Goal: Obtain resource: Download file/media

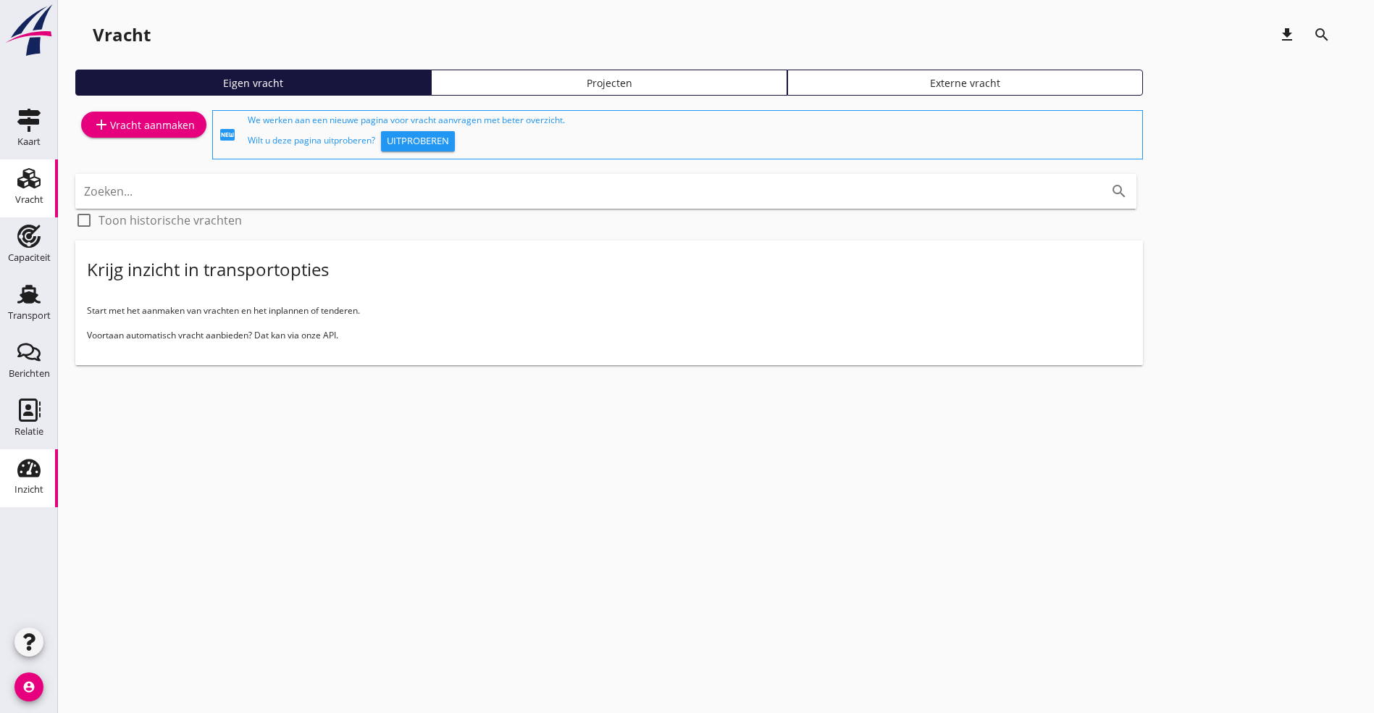
click at [31, 480] on div "Inzicht" at bounding box center [28, 490] width 29 height 20
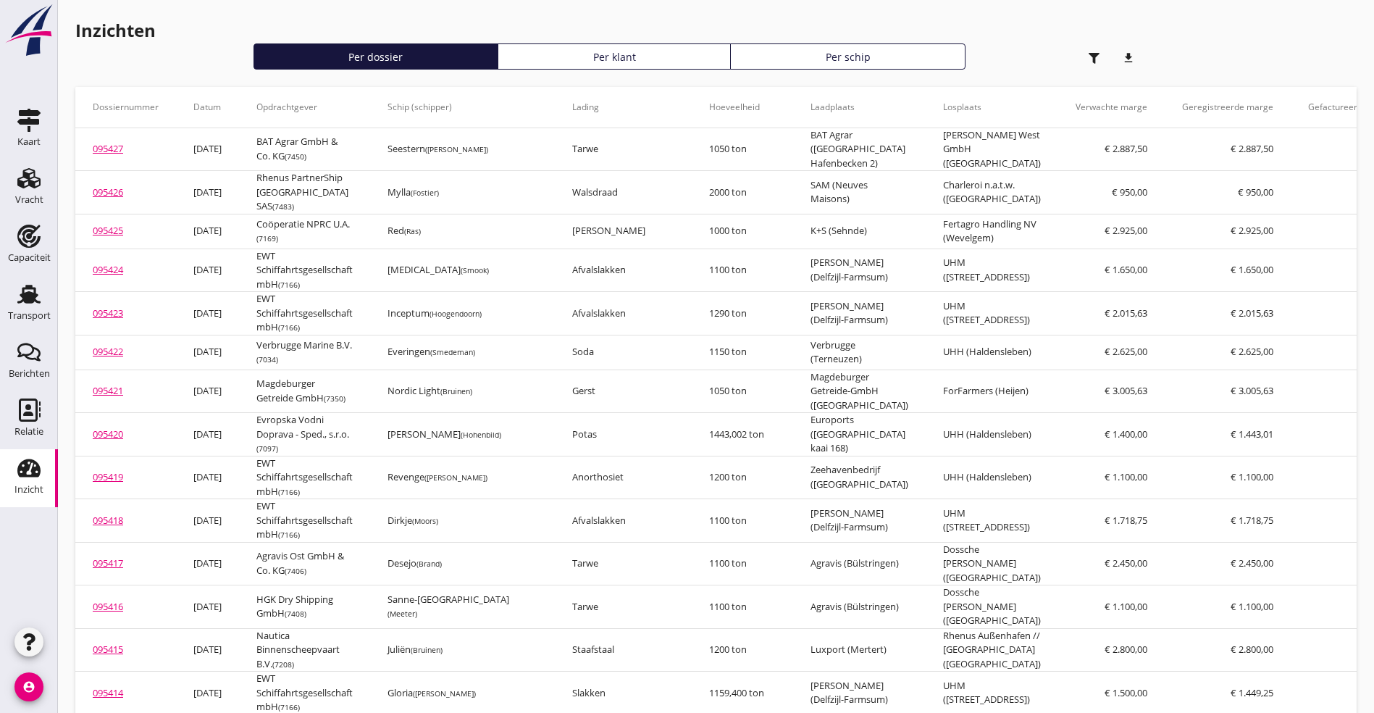
click at [737, 58] on div "Per schip" at bounding box center [848, 56] width 222 height 15
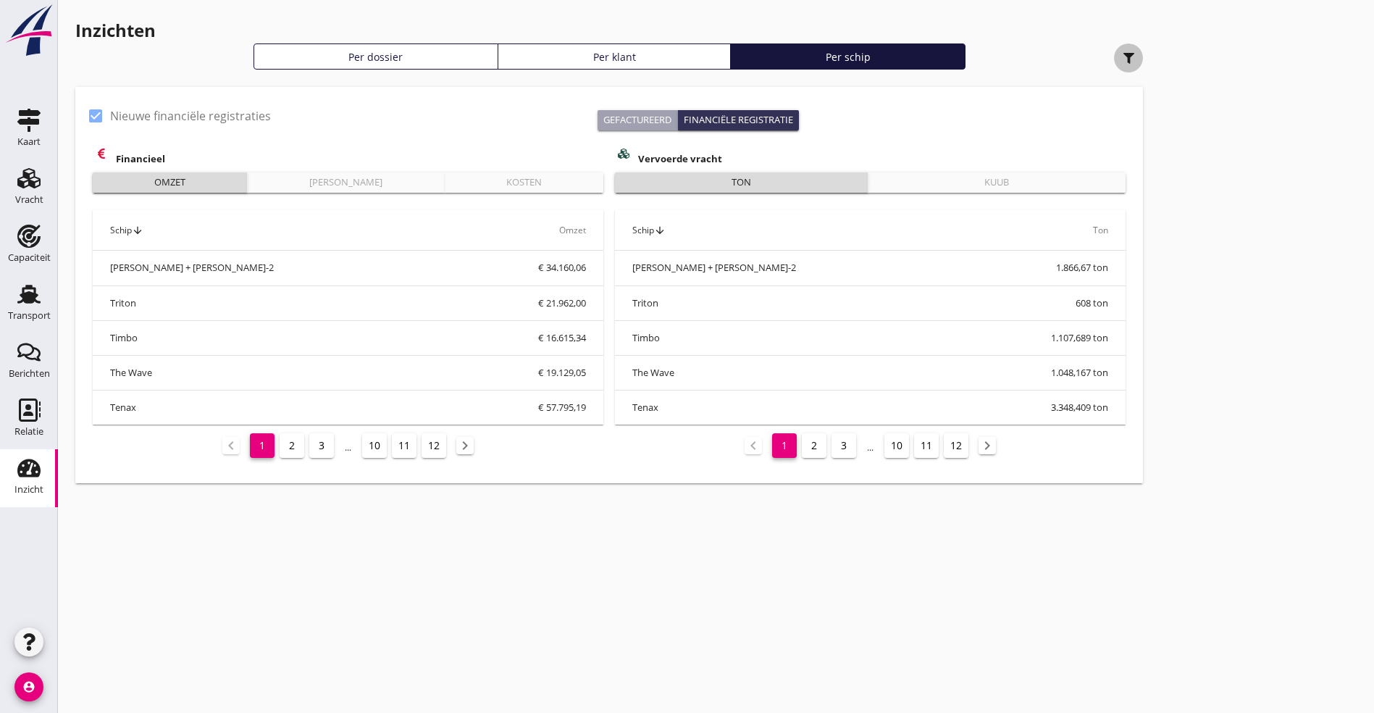
click at [1124, 58] on use "button" at bounding box center [1129, 58] width 11 height 11
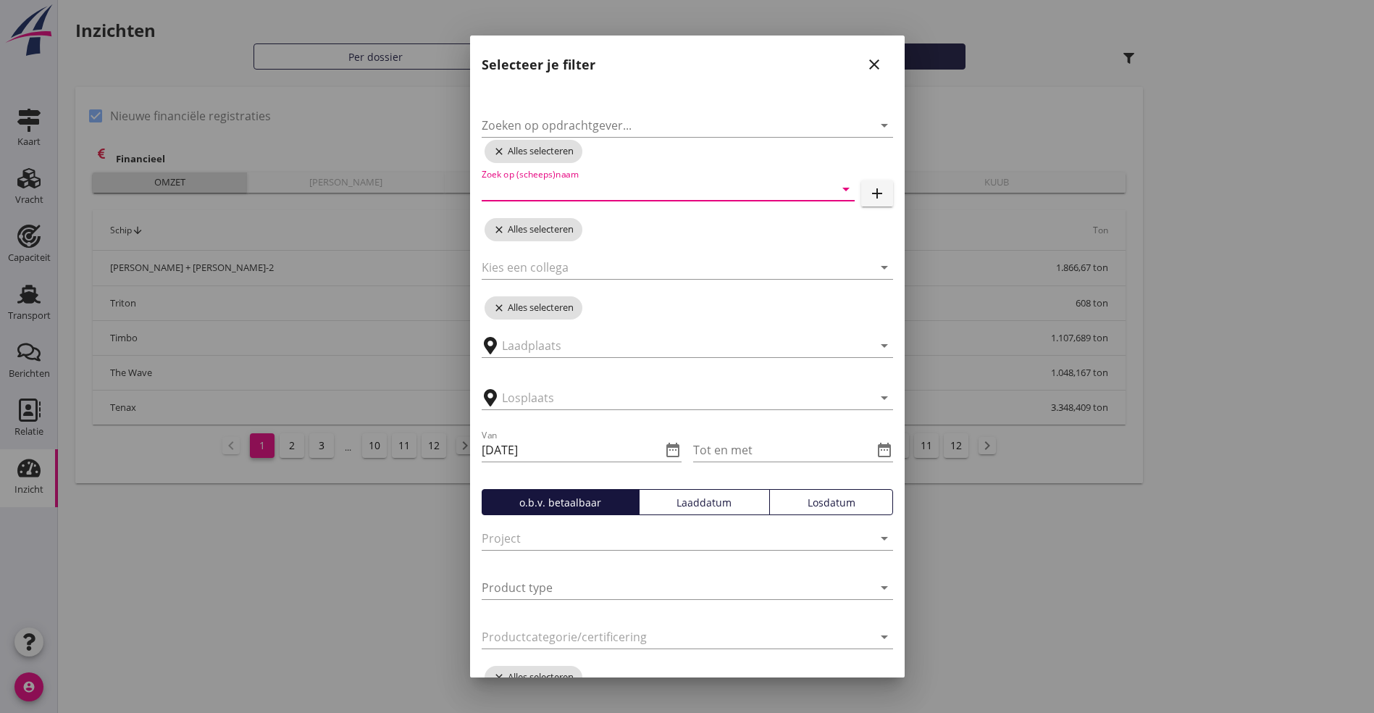
click at [541, 185] on input "Zoek op (scheeps)naam" at bounding box center [648, 188] width 332 height 23
type input "Nordic"
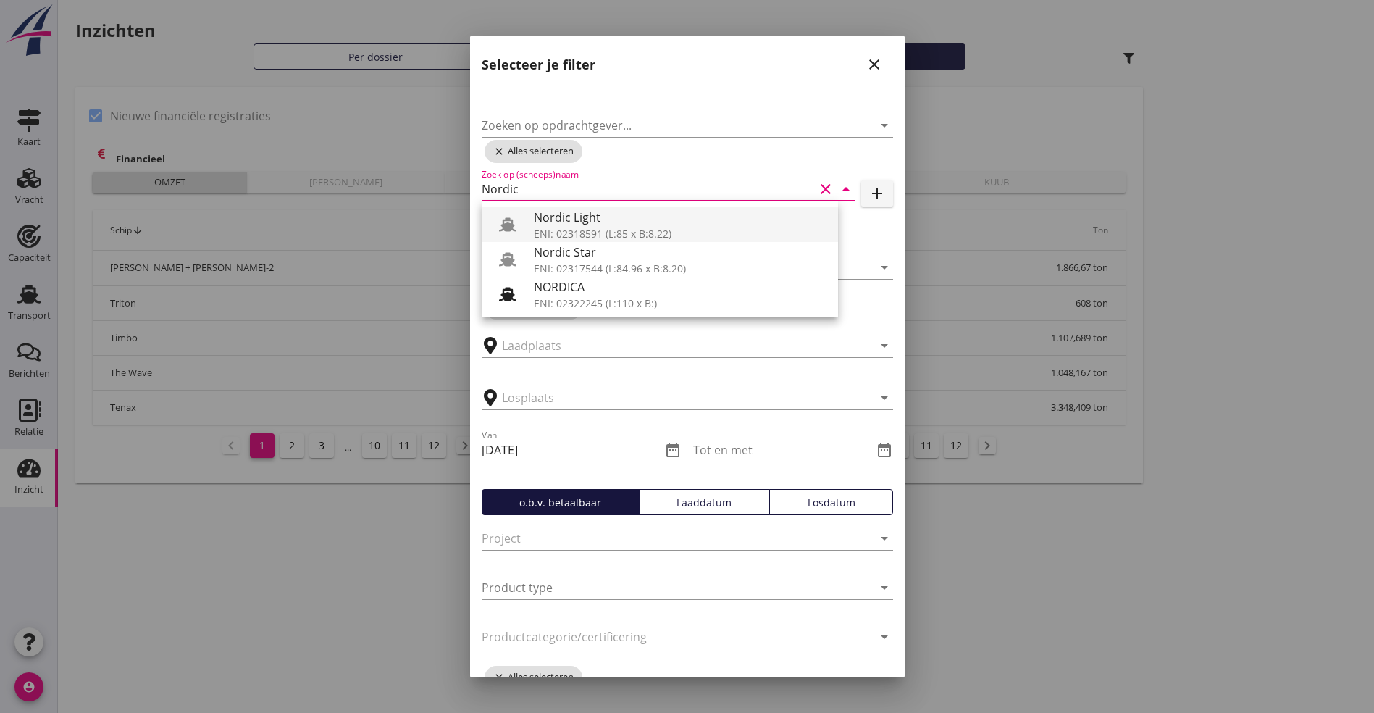
click at [639, 223] on div "Nordic Light" at bounding box center [680, 217] width 293 height 17
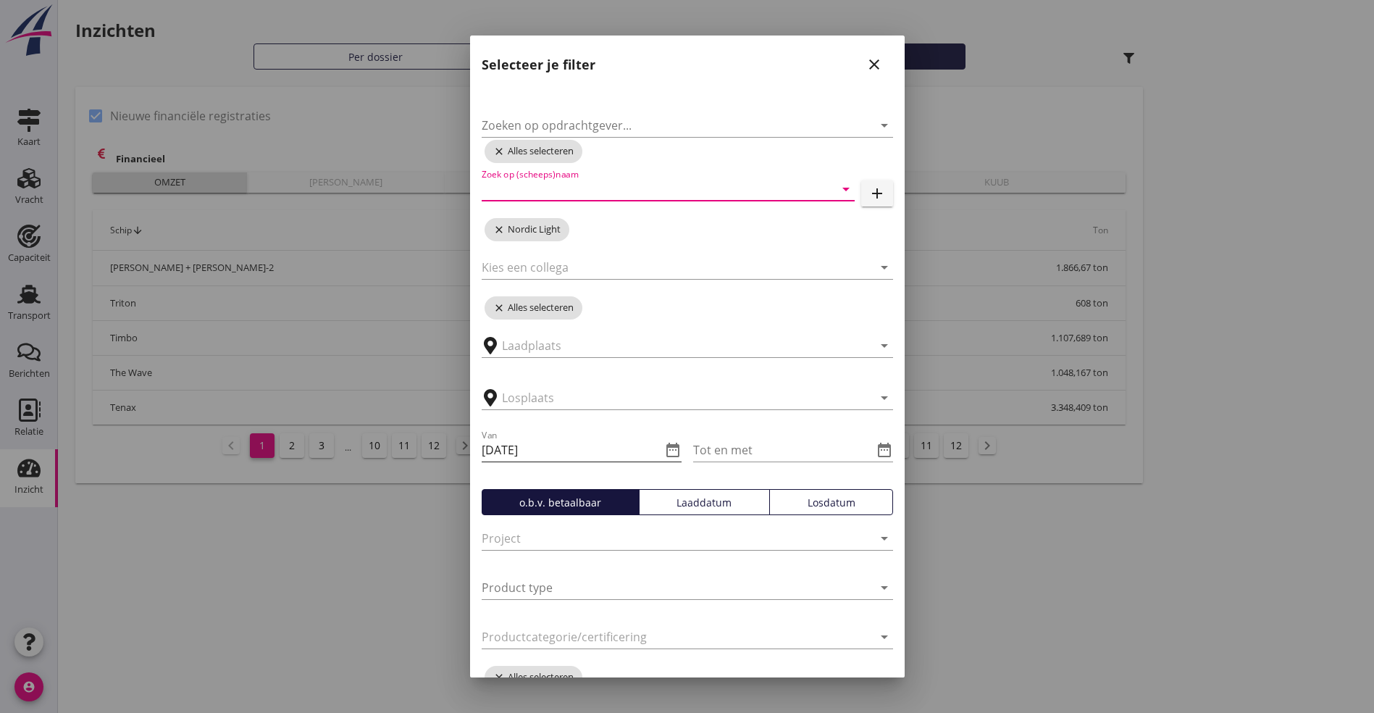
click at [664, 445] on icon "date_range" at bounding box center [672, 449] width 17 height 17
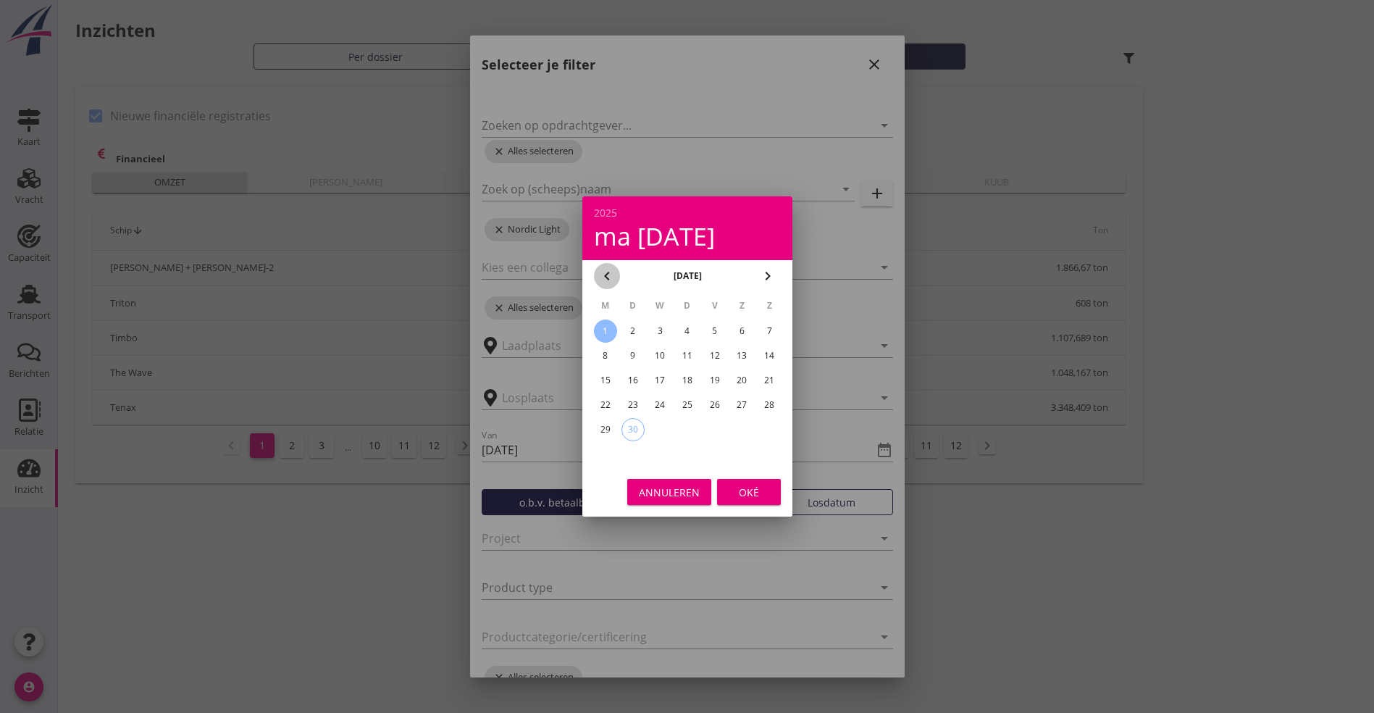
click at [614, 275] on icon "chevron_left" at bounding box center [606, 275] width 17 height 17
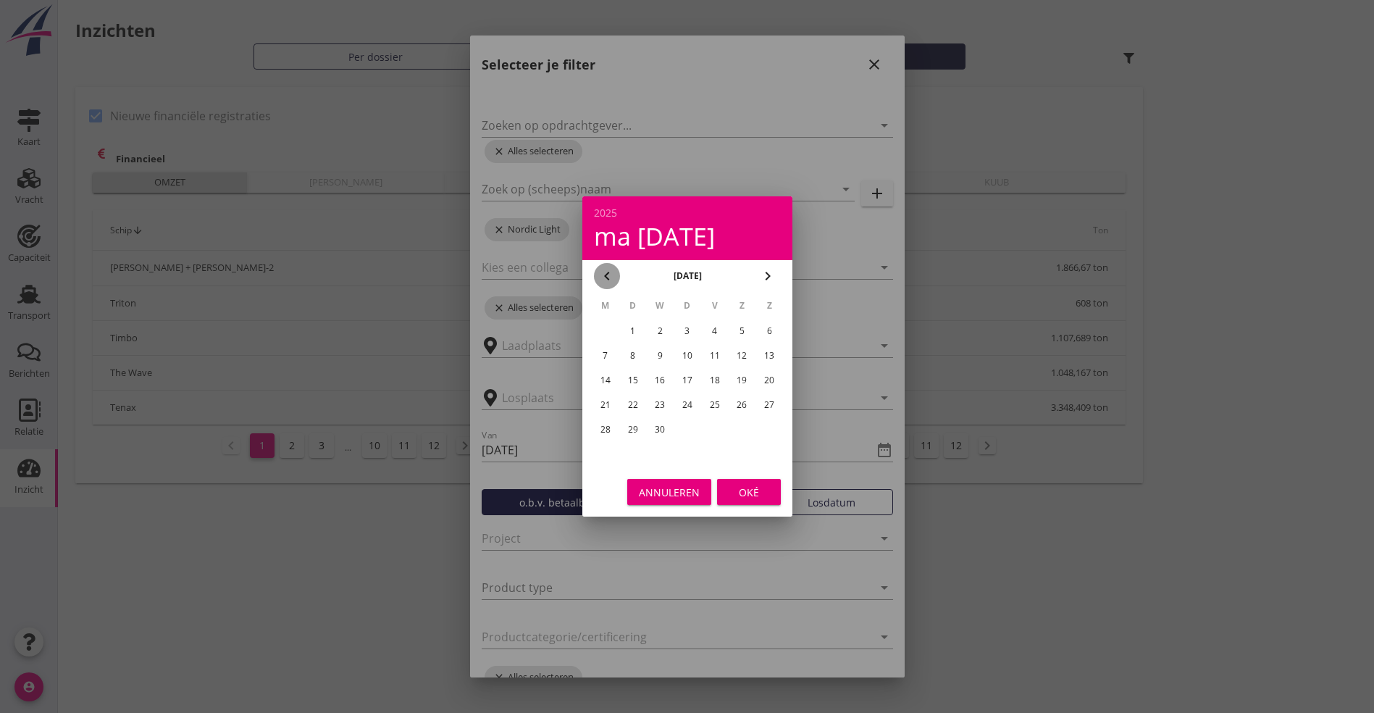
click at [614, 275] on icon "chevron_left" at bounding box center [606, 275] width 17 height 17
click at [656, 327] on div "1" at bounding box center [659, 330] width 23 height 23
type input "[DATE]"
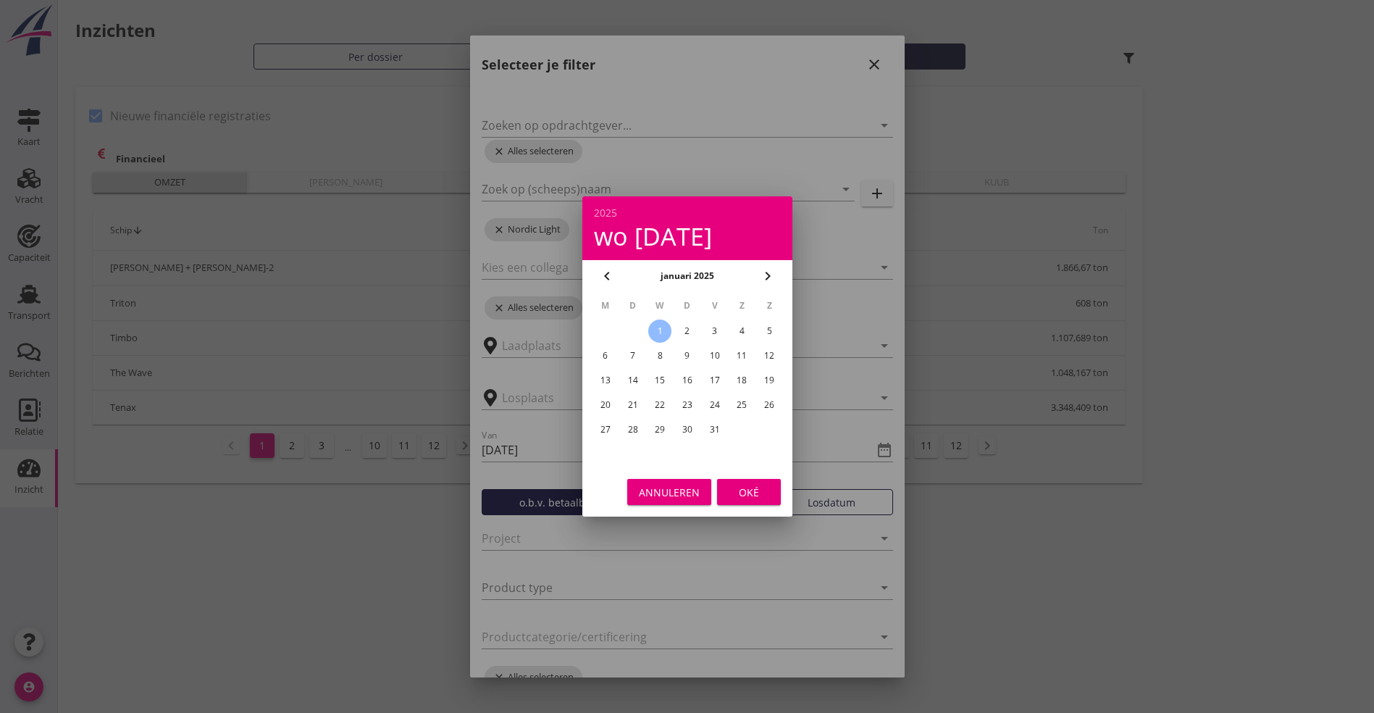
click at [730, 488] on div "Oké" at bounding box center [749, 492] width 41 height 15
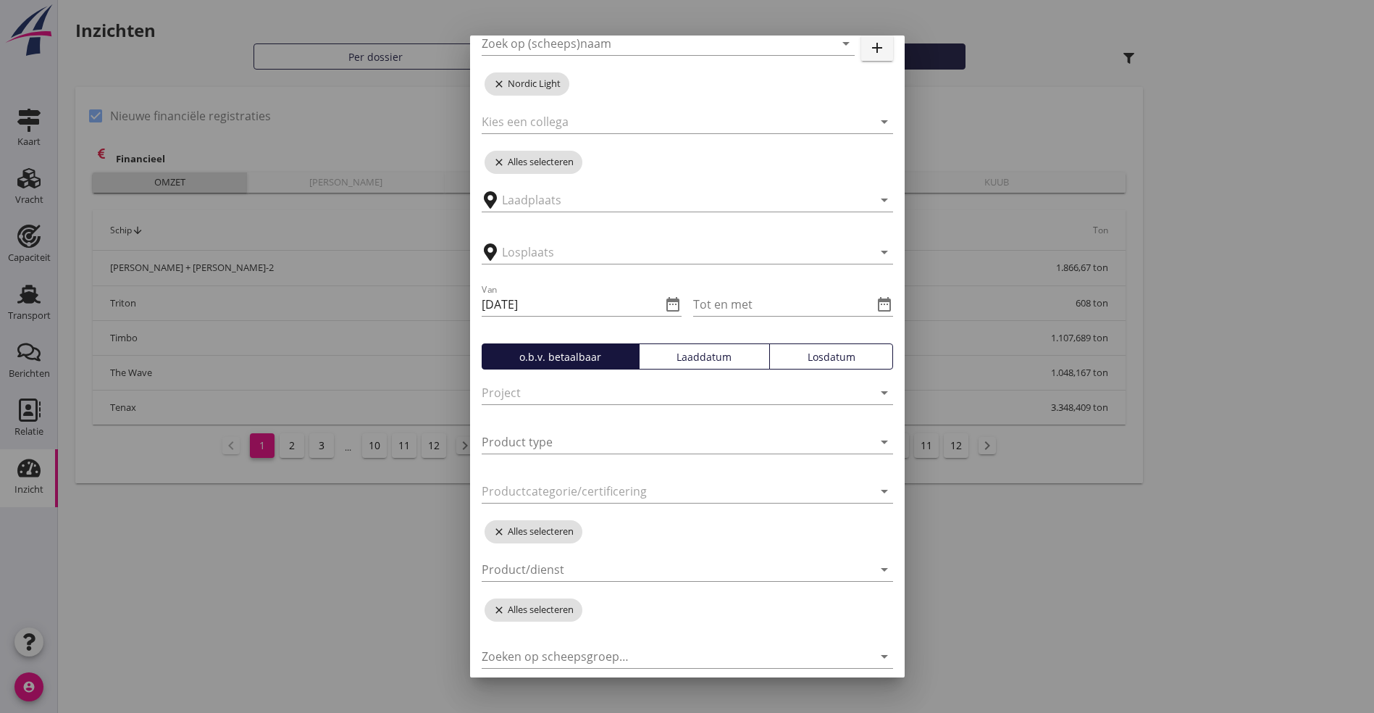
scroll to position [197, 0]
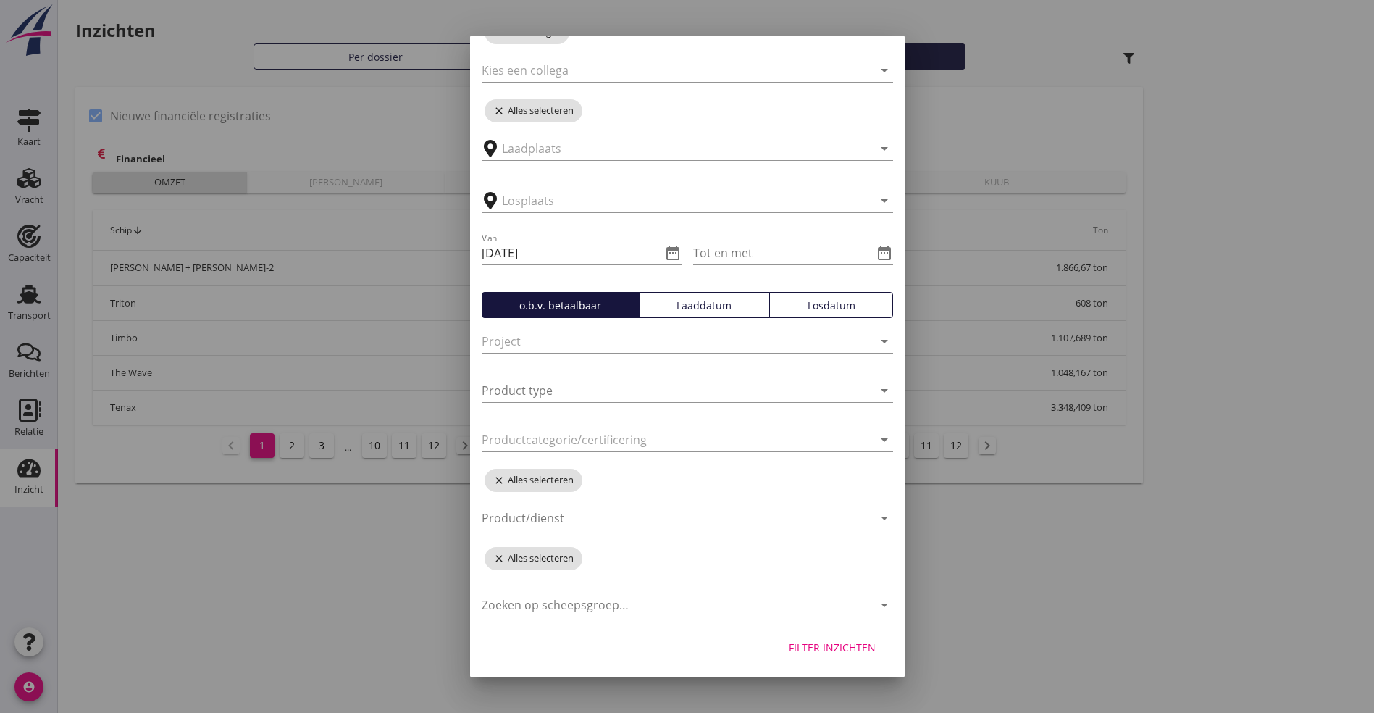
click at [814, 648] on div "Filter inzichten" at bounding box center [832, 647] width 87 height 15
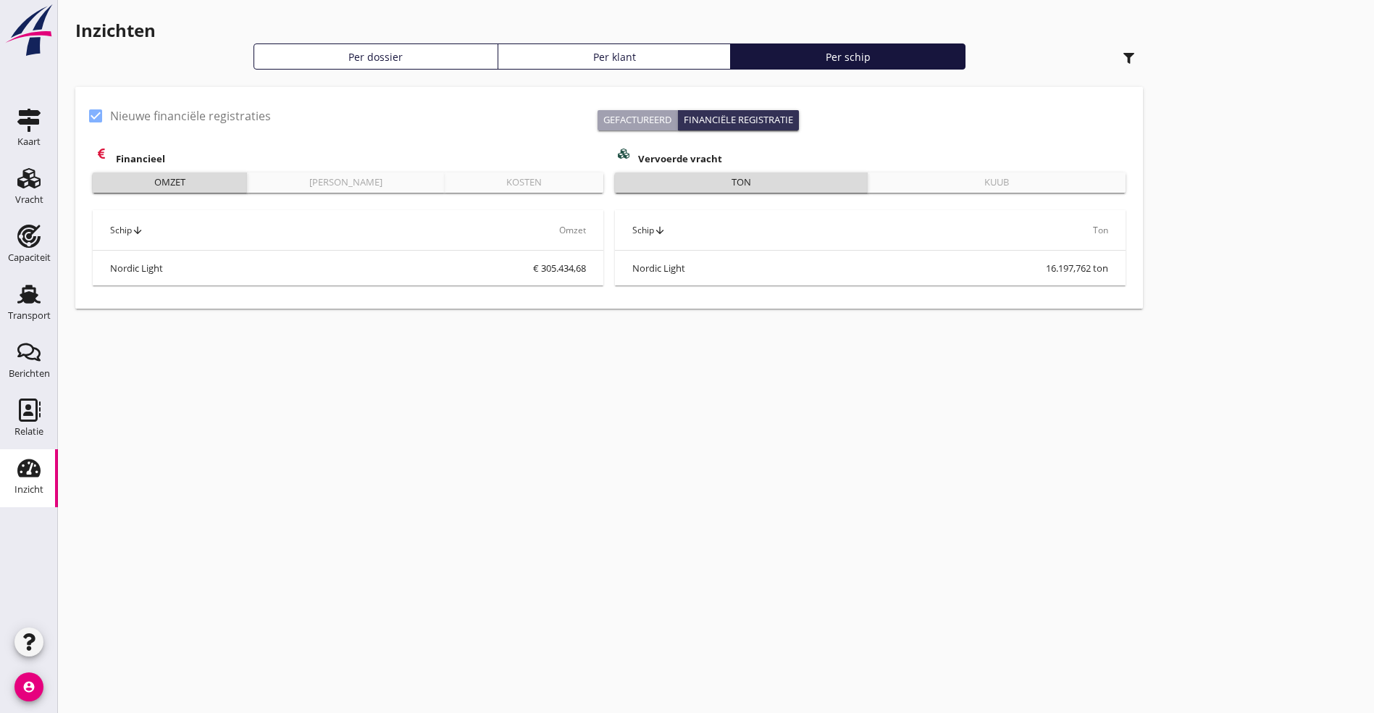
click at [91, 118] on div at bounding box center [95, 116] width 25 height 25
checkbox input "false"
click at [451, 186] on div "Kosten" at bounding box center [524, 182] width 147 height 14
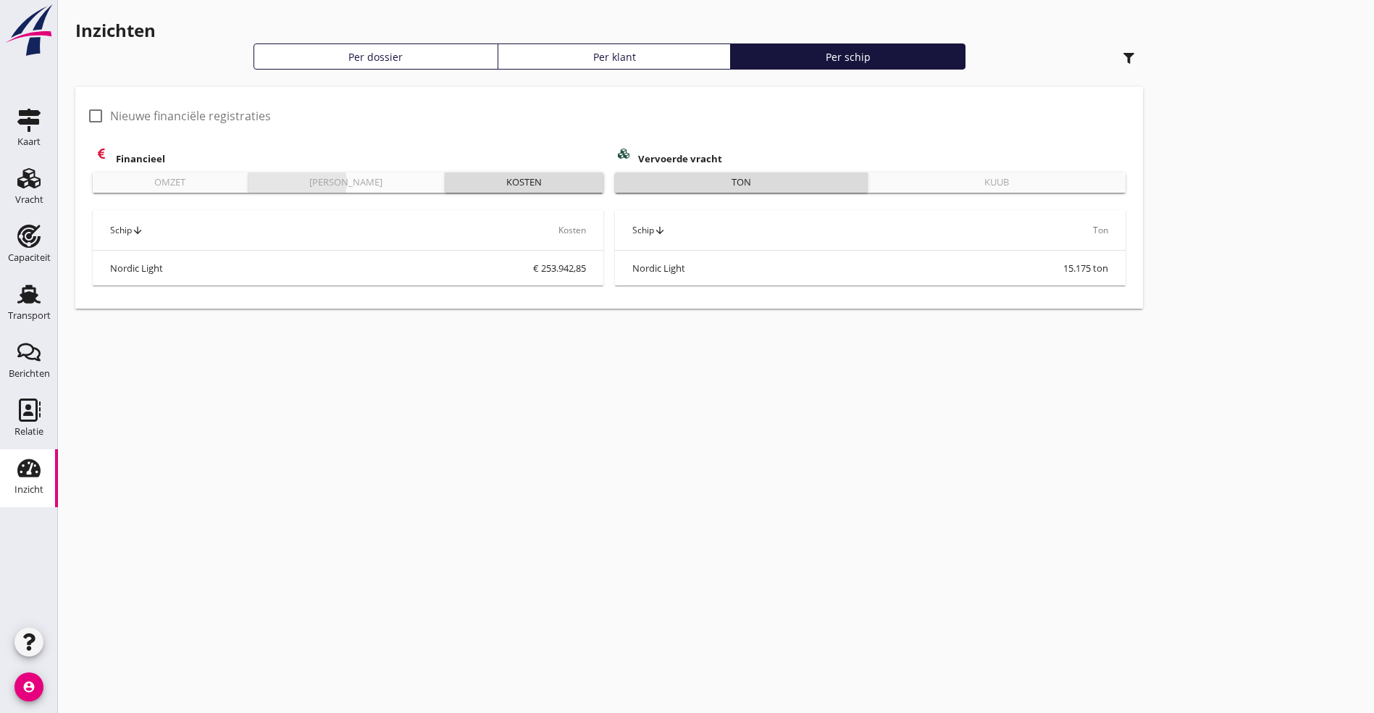
click at [254, 176] on div "[PERSON_NAME]" at bounding box center [346, 182] width 185 height 14
click at [146, 176] on div "Omzet" at bounding box center [170, 182] width 143 height 14
click at [451, 180] on div "Kosten" at bounding box center [524, 182] width 147 height 14
click at [254, 177] on div "[PERSON_NAME]" at bounding box center [346, 182] width 185 height 14
click at [445, 191] on button "Kosten" at bounding box center [524, 182] width 159 height 20
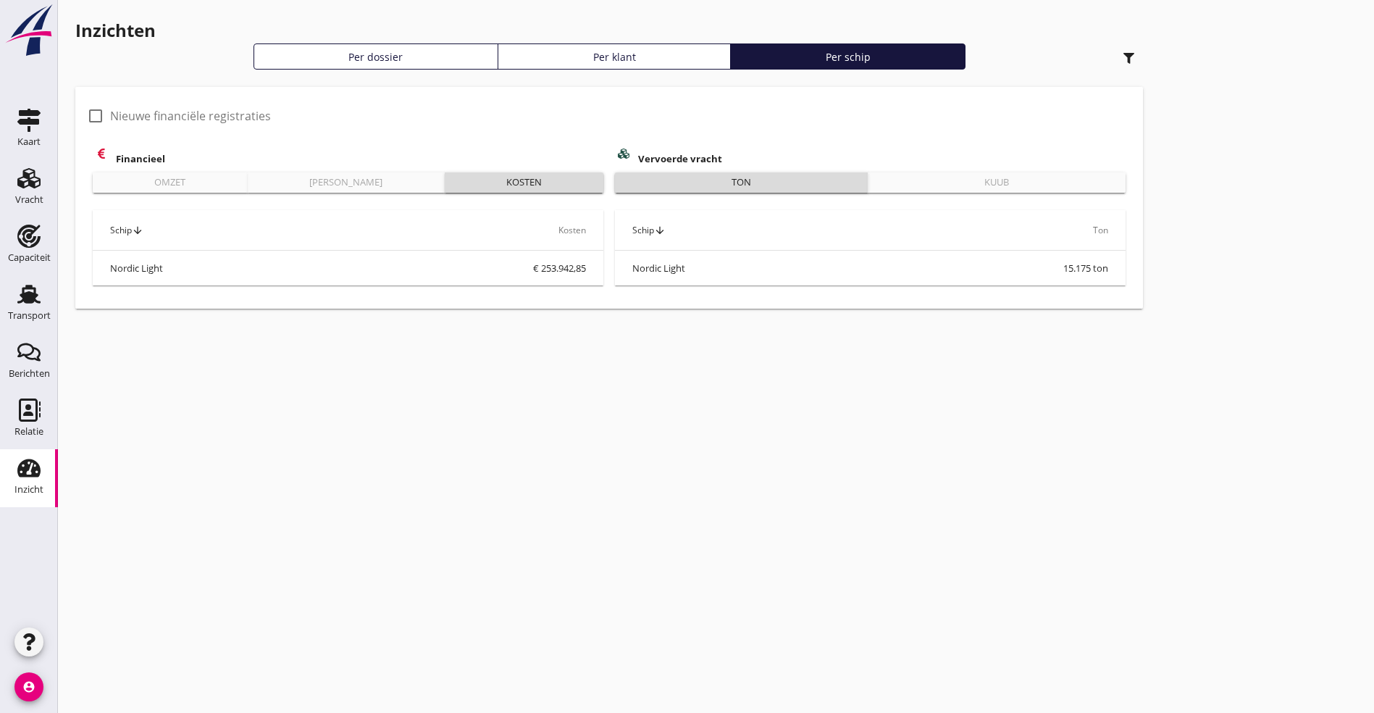
click at [1124, 56] on icon "button" at bounding box center [1129, 58] width 11 height 11
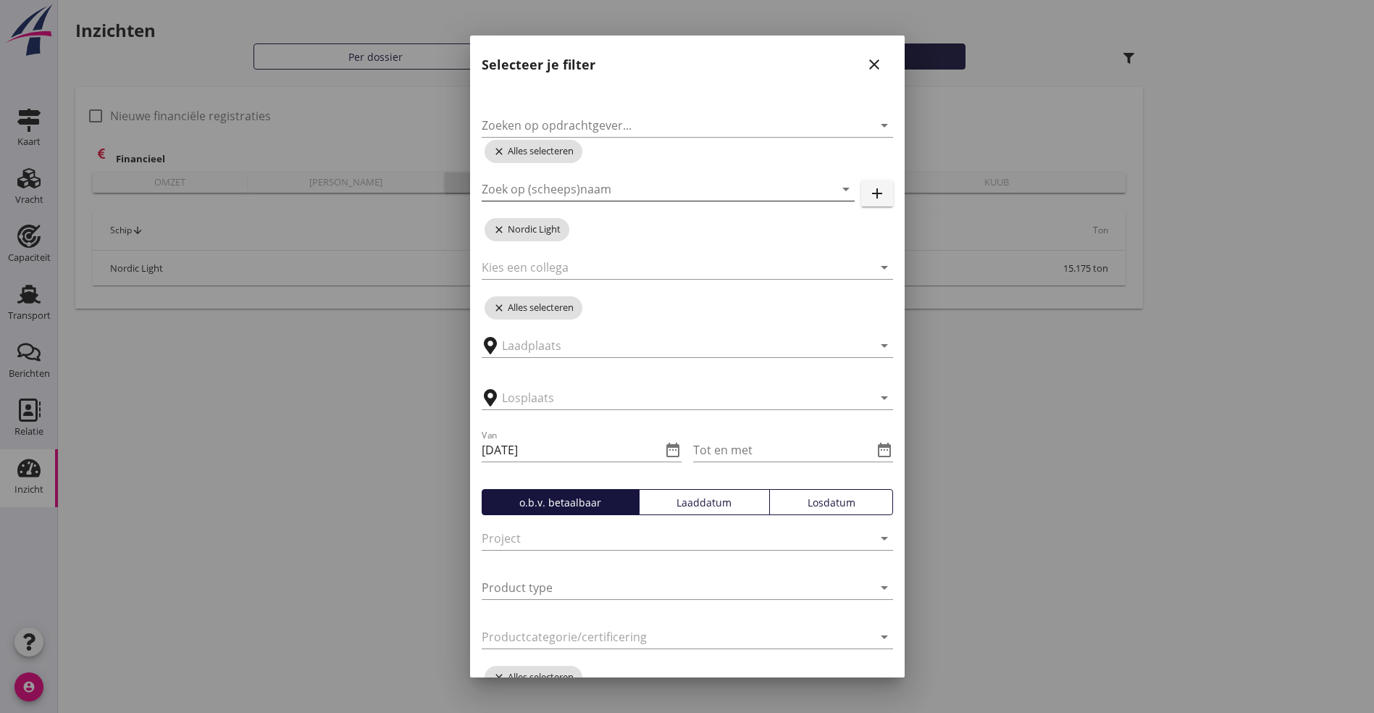
click at [635, 189] on input "Zoek op (scheeps)naam" at bounding box center [648, 188] width 332 height 23
type input "Nord"
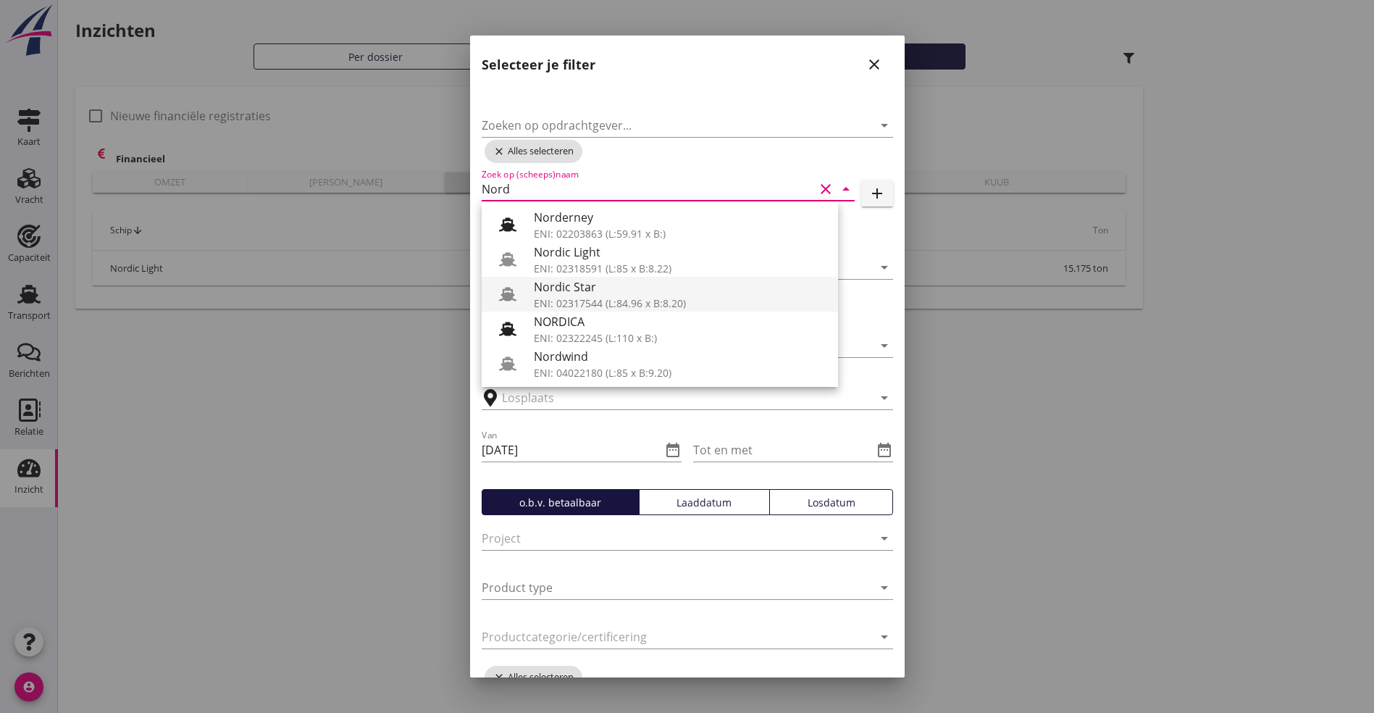
click at [582, 296] on div "ENI: 02317544 (L:84.96 x B:8.20)" at bounding box center [680, 303] width 293 height 15
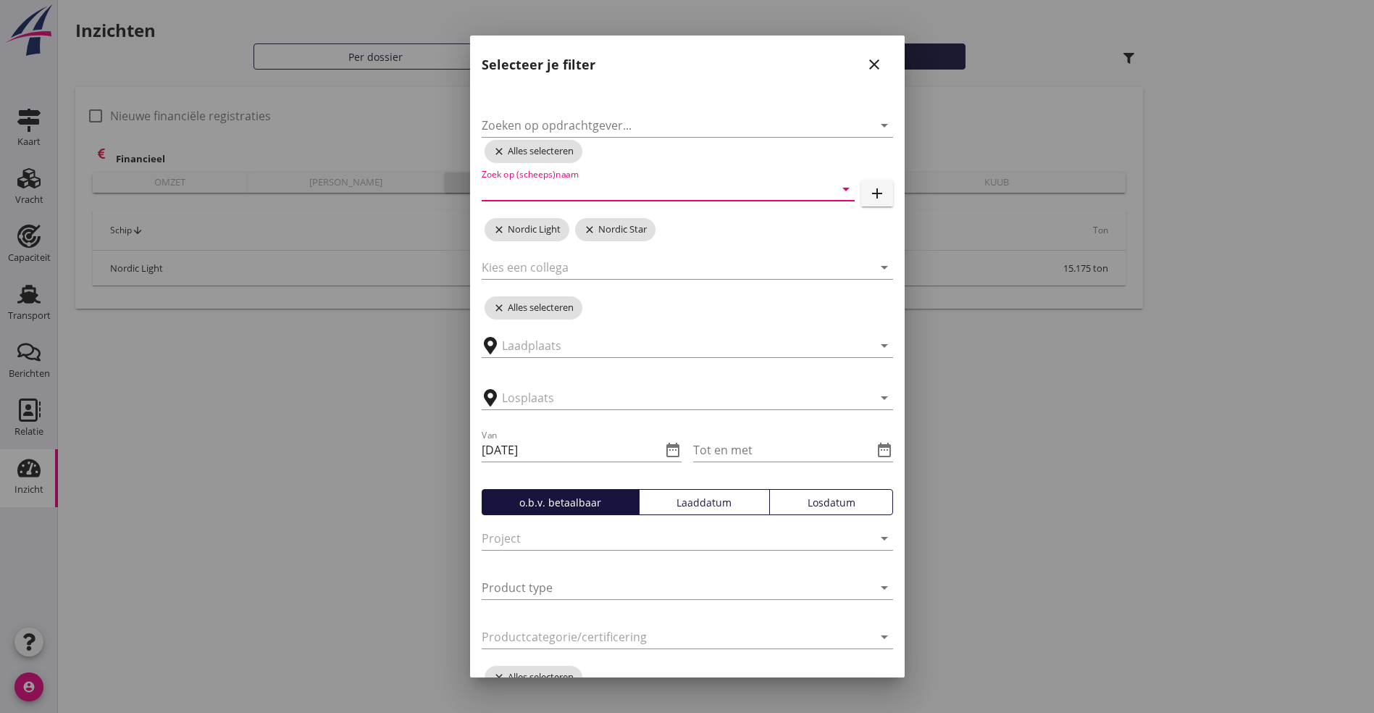
click at [584, 195] on input "Zoek op (scheeps)naam" at bounding box center [648, 188] width 332 height 23
type input "Juli"
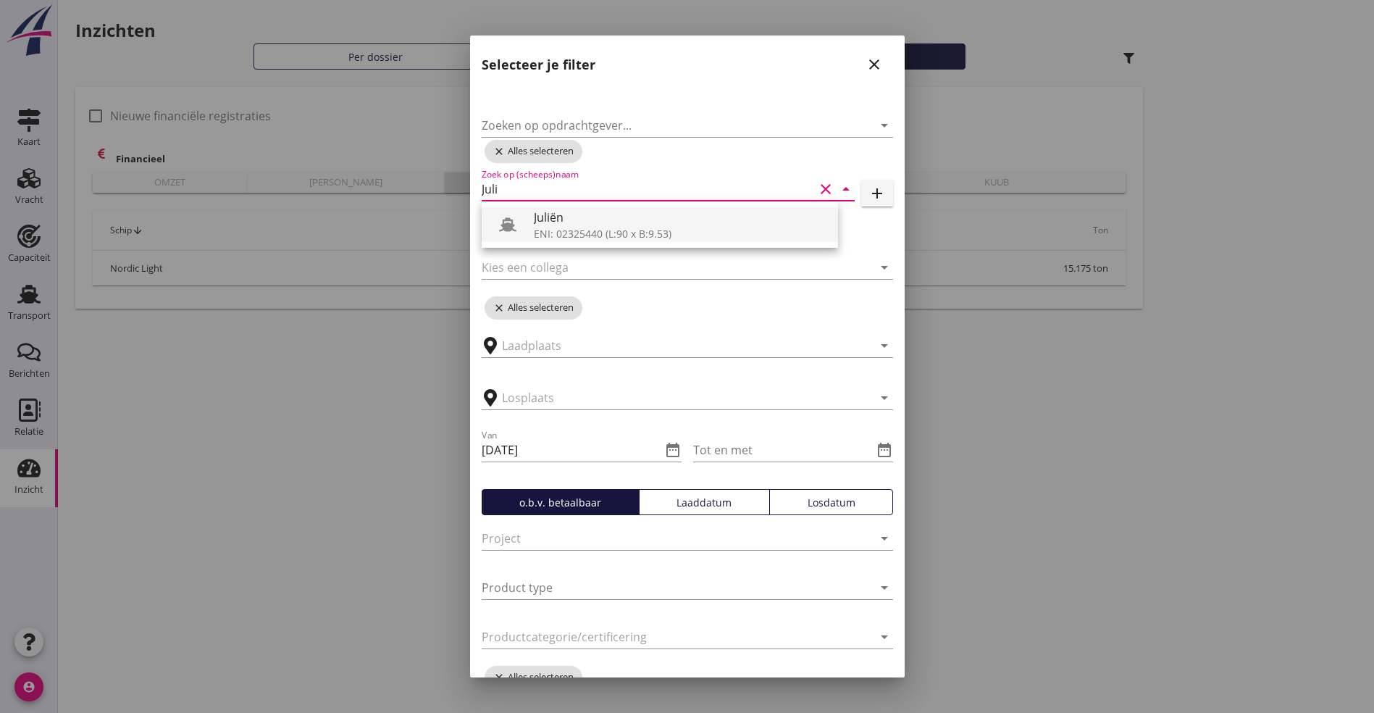
click at [656, 234] on div "ENI: 02325440 (L:90 x B:9.53)" at bounding box center [680, 233] width 293 height 15
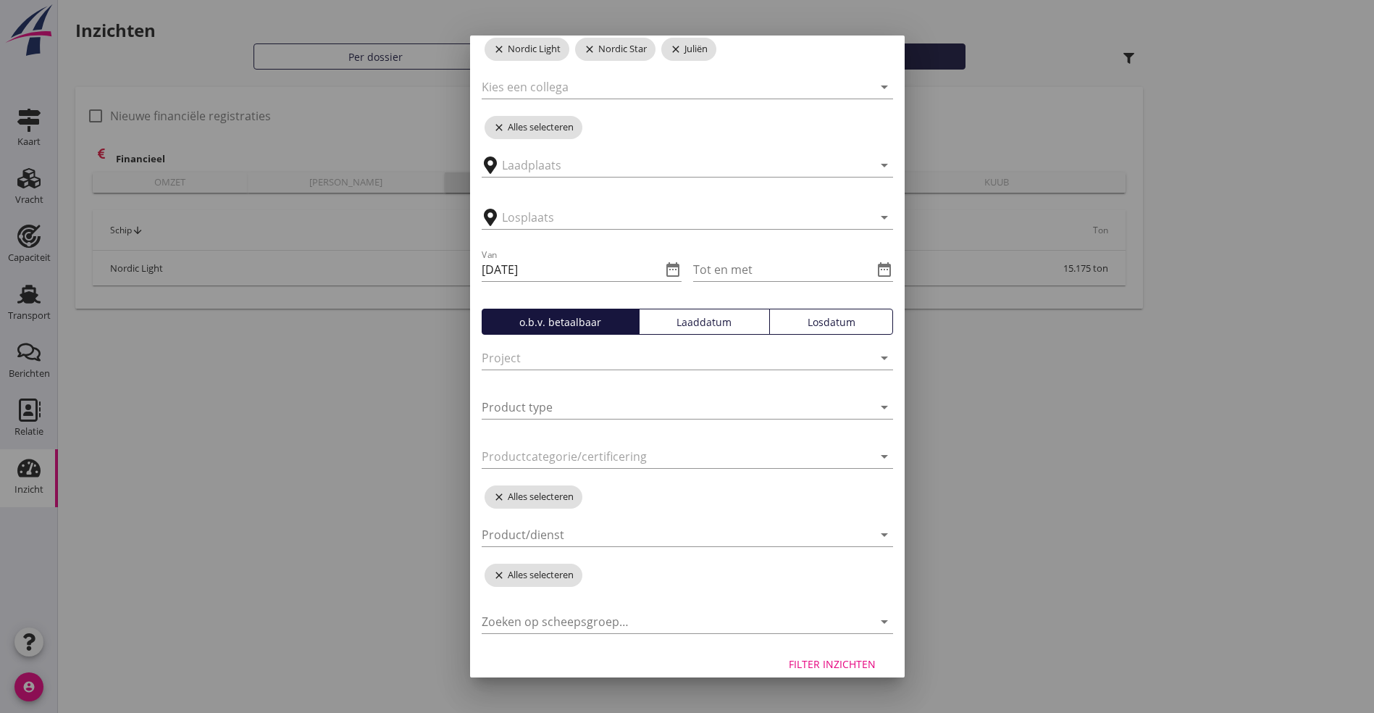
scroll to position [197, 0]
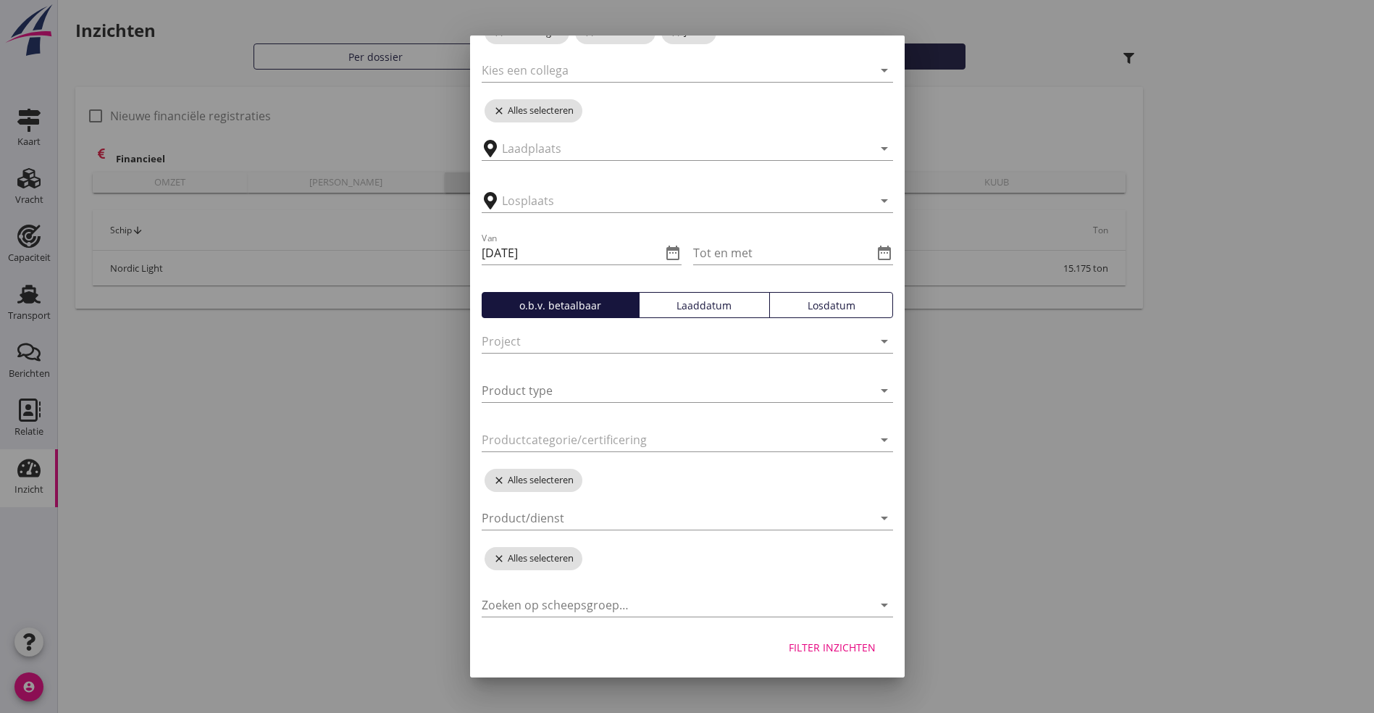
click at [828, 650] on div "Filter inzichten" at bounding box center [832, 647] width 87 height 15
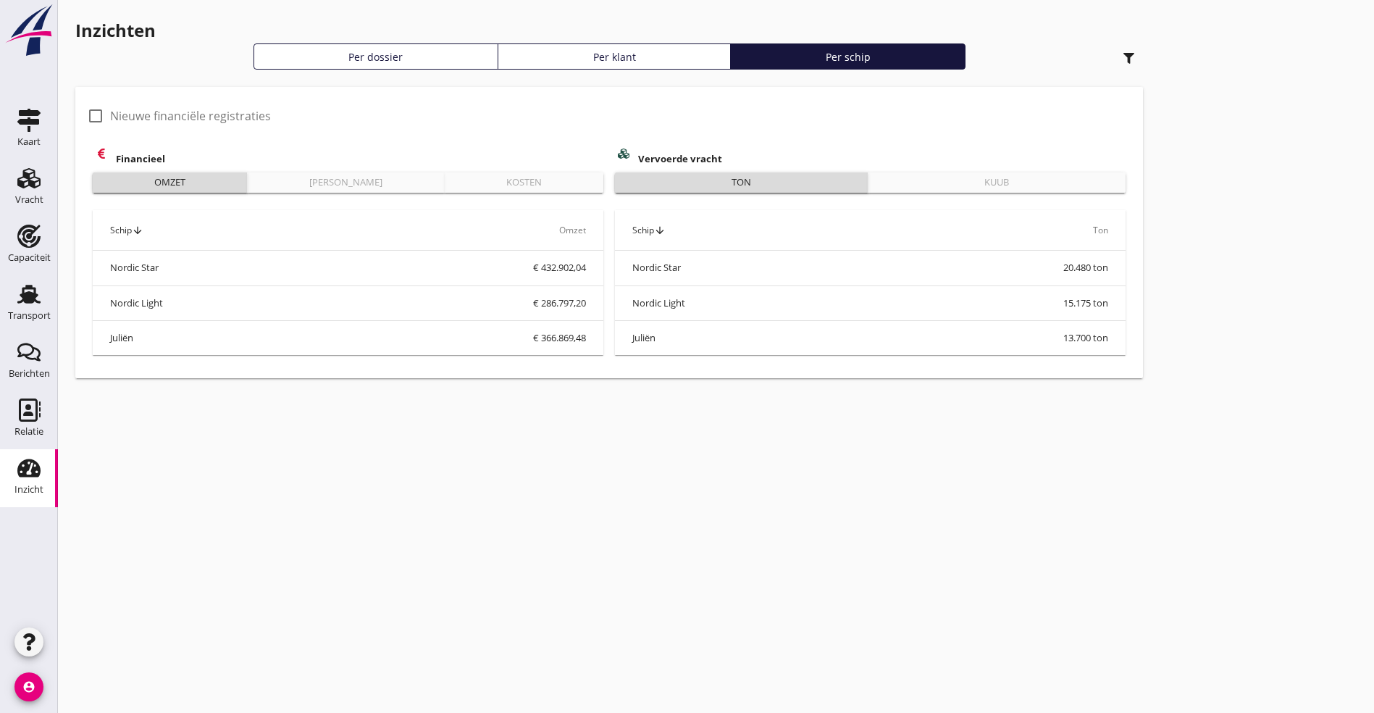
click at [451, 185] on div "Kosten" at bounding box center [524, 182] width 147 height 14
click at [254, 177] on div "[PERSON_NAME]" at bounding box center [346, 182] width 185 height 14
click at [133, 175] on div "Omzet" at bounding box center [170, 182] width 143 height 14
click at [1124, 53] on icon "button" at bounding box center [1129, 58] width 11 height 11
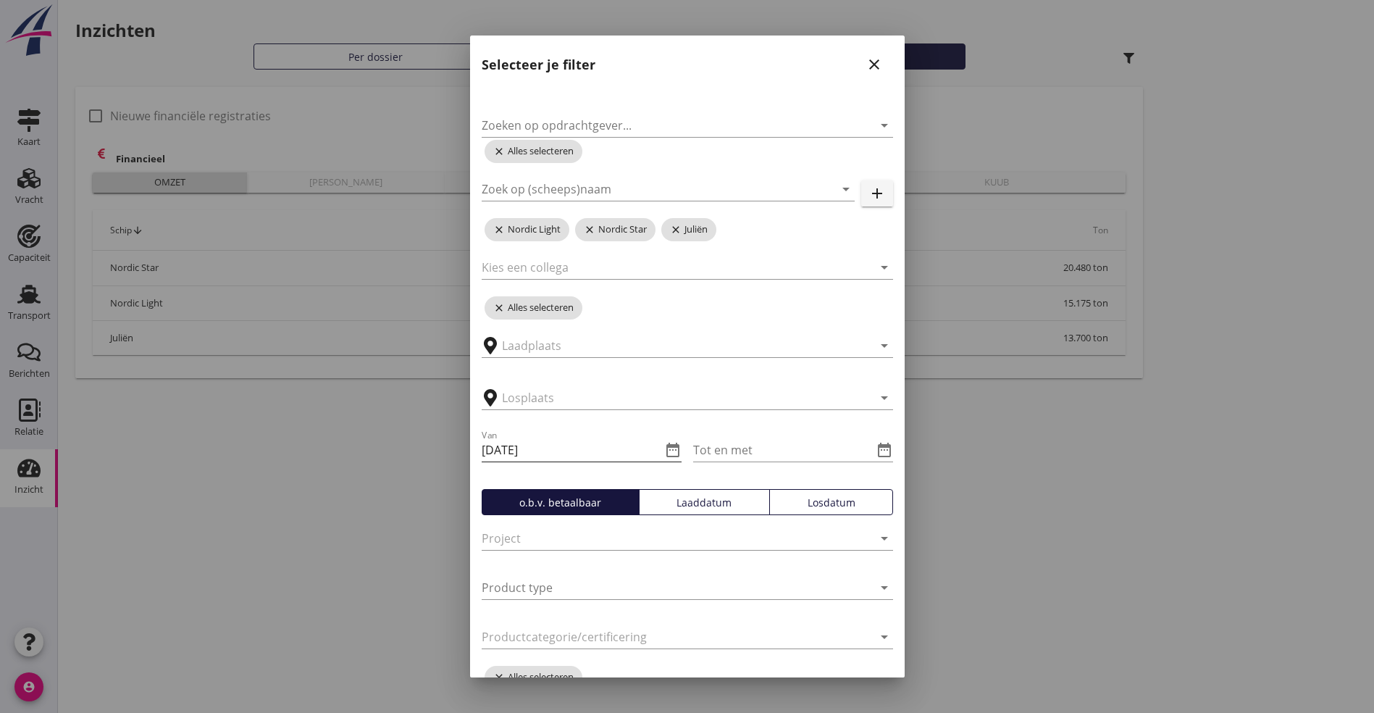
click at [669, 445] on icon "date_range" at bounding box center [672, 449] width 17 height 17
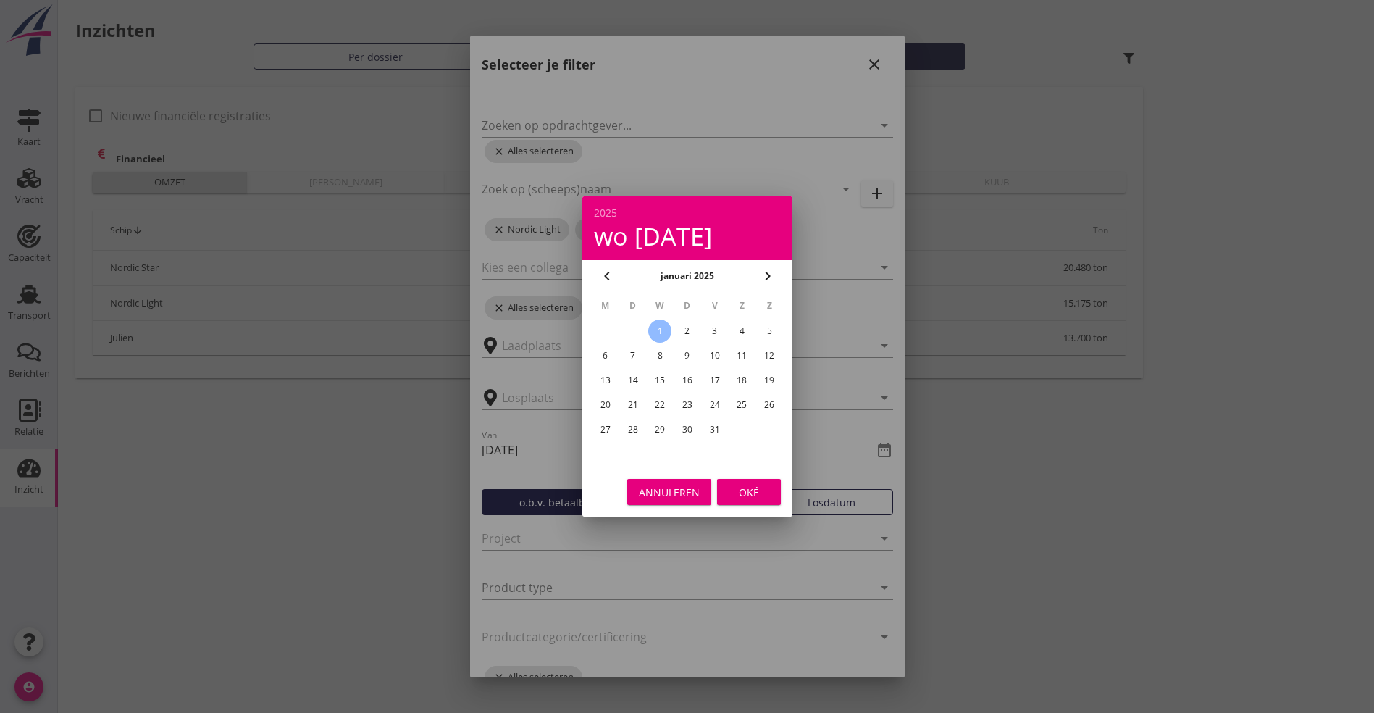
click at [609, 281] on icon "chevron_left" at bounding box center [606, 275] width 17 height 17
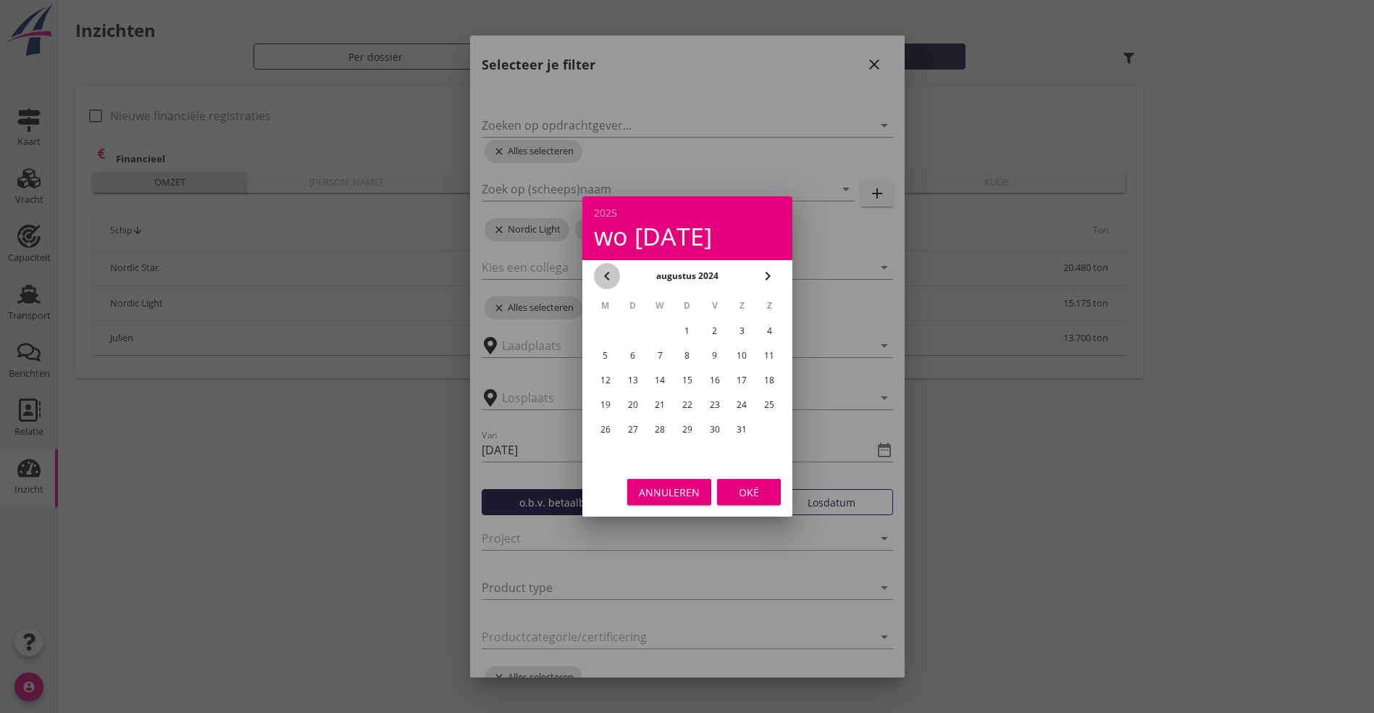
click at [609, 281] on icon "chevron_left" at bounding box center [606, 275] width 17 height 17
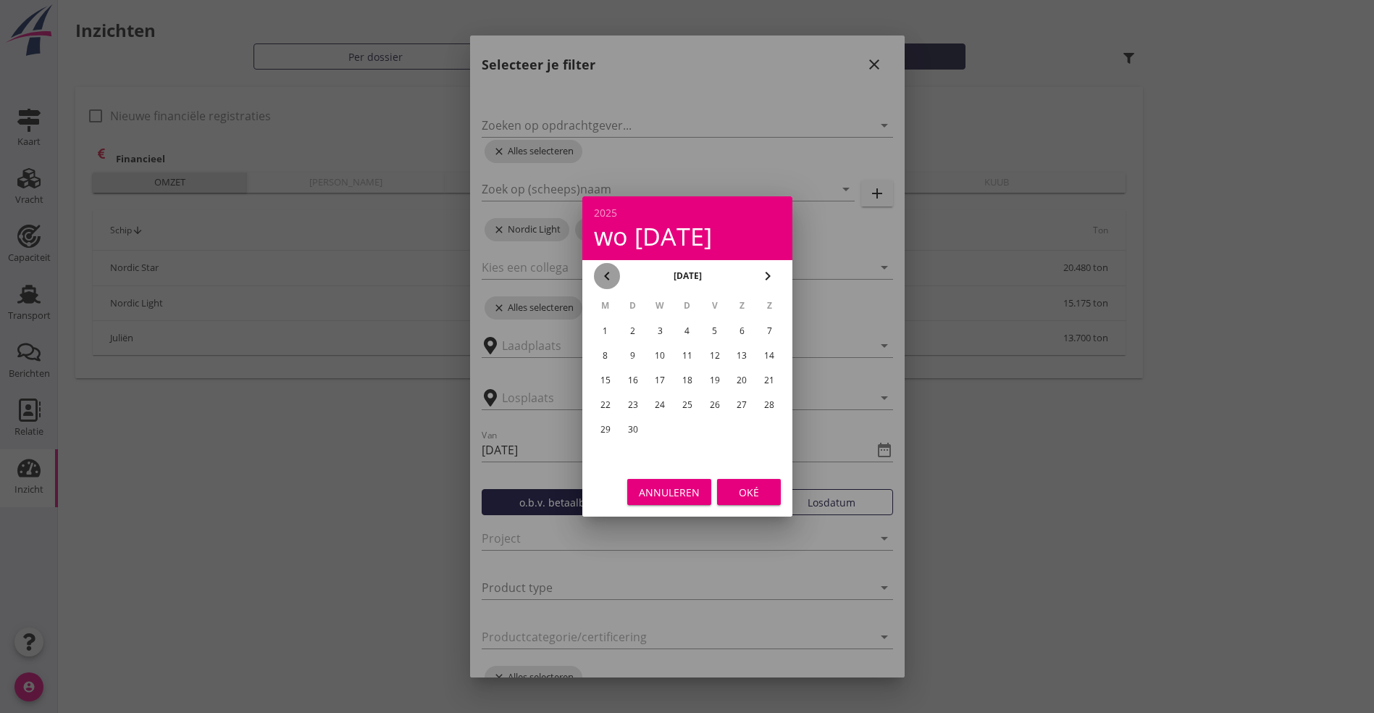
click at [609, 281] on icon "chevron_left" at bounding box center [606, 275] width 17 height 17
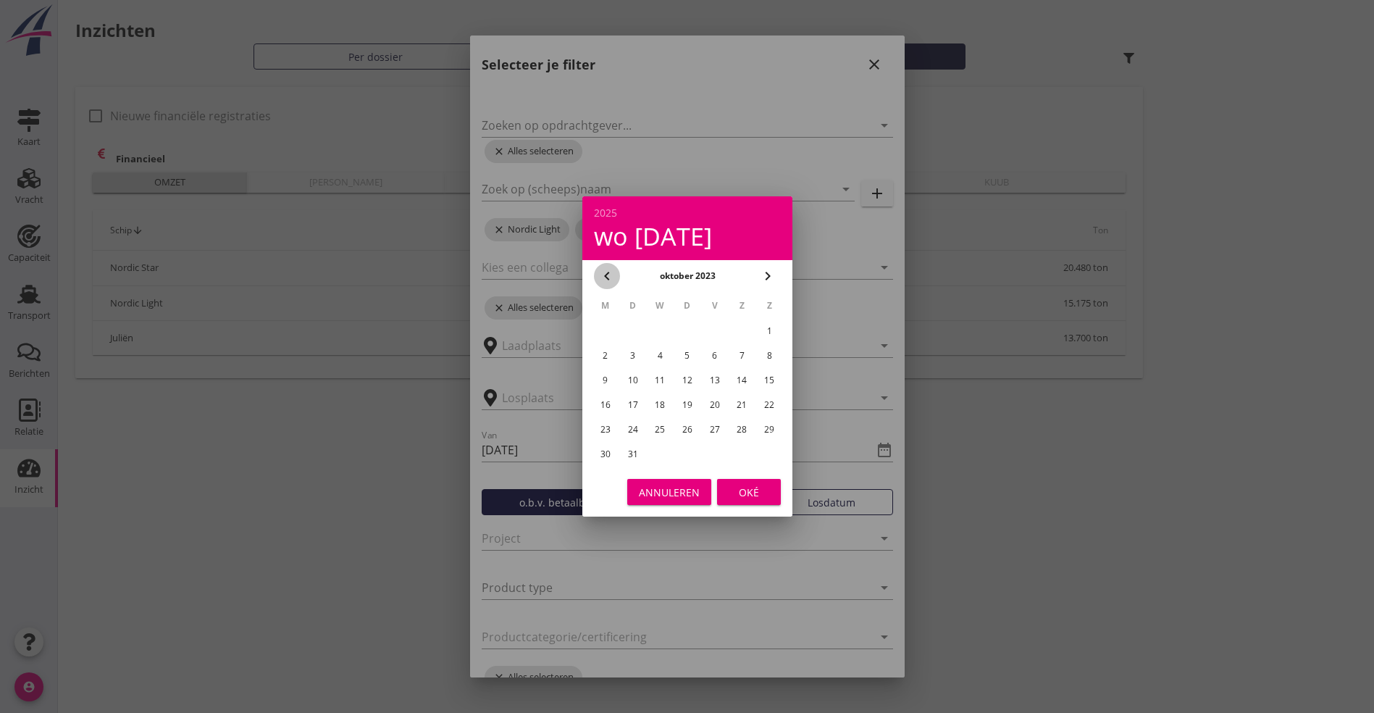
click at [609, 281] on icon "chevron_left" at bounding box center [606, 275] width 17 height 17
click at [616, 276] on div "chevron_left" at bounding box center [607, 275] width 26 height 17
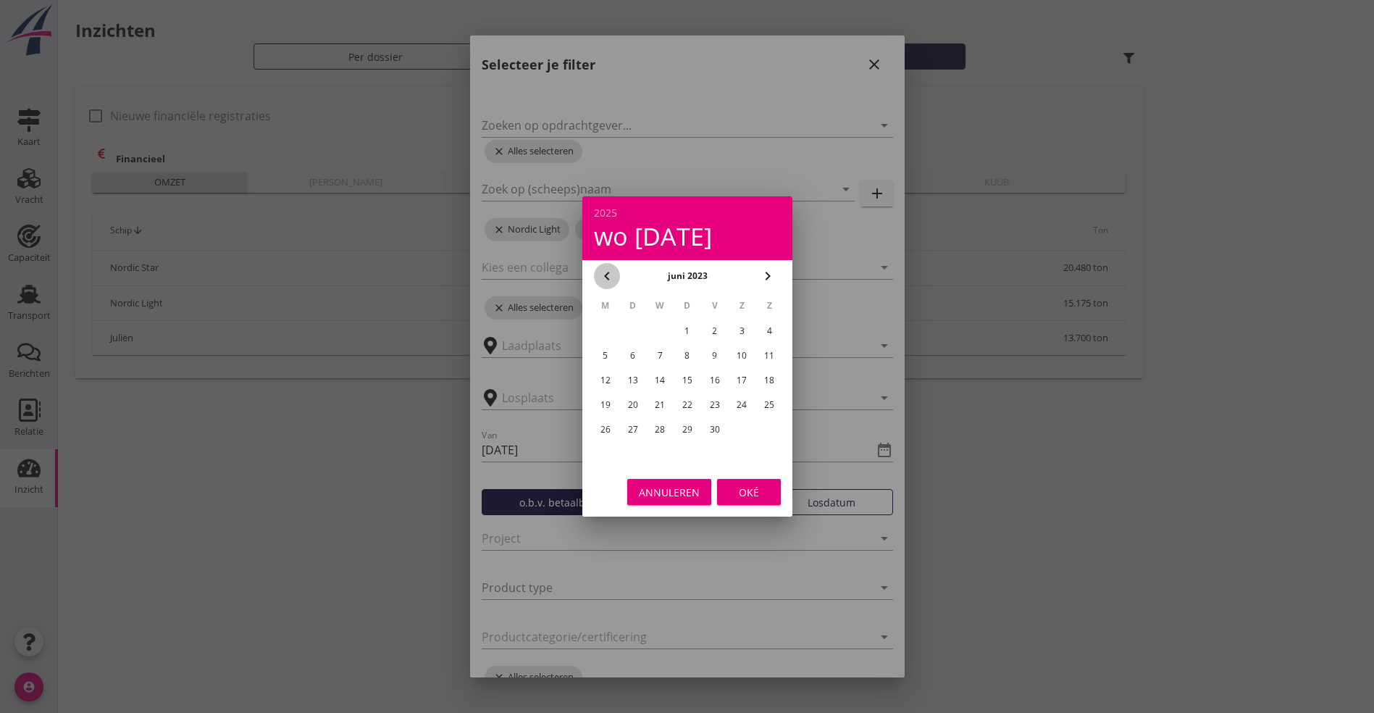
click at [616, 276] on div "chevron_left" at bounding box center [607, 275] width 26 height 17
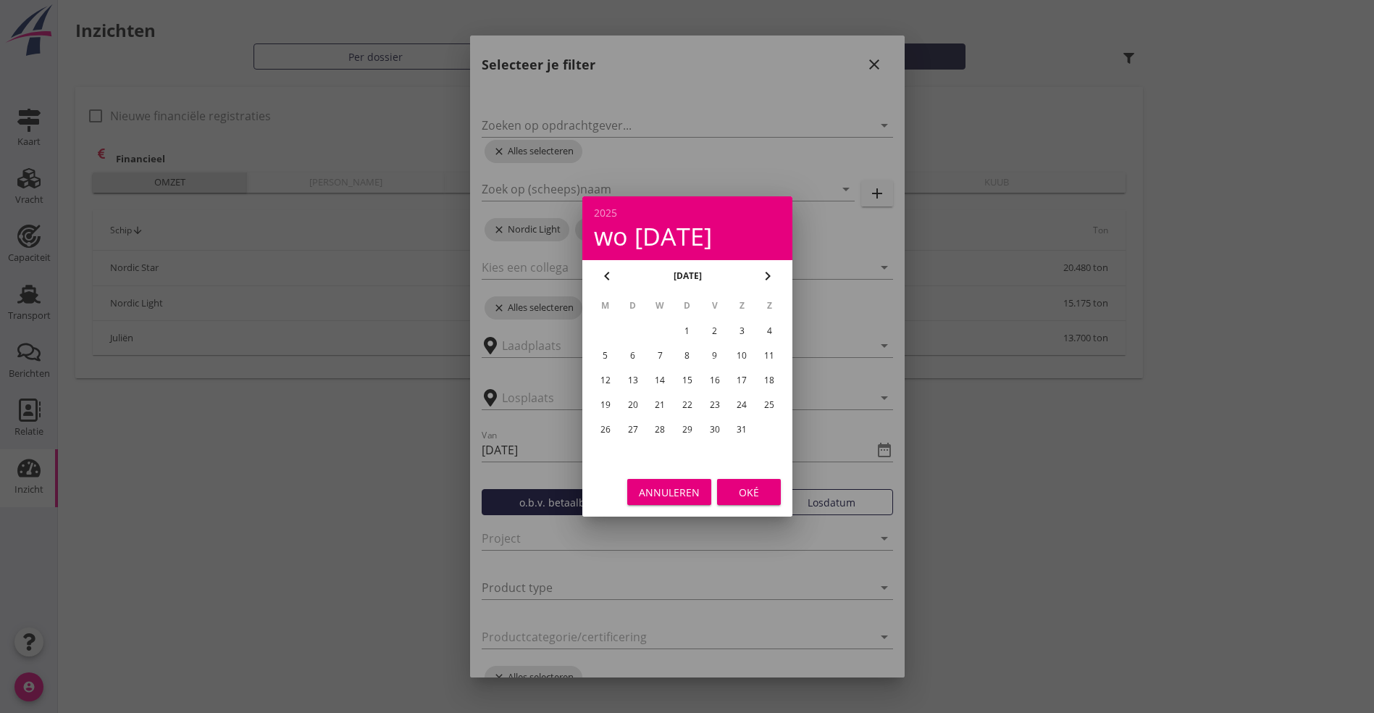
click at [616, 276] on div "chevron_left" at bounding box center [607, 275] width 26 height 17
click at [606, 327] on div "1" at bounding box center [604, 330] width 23 height 23
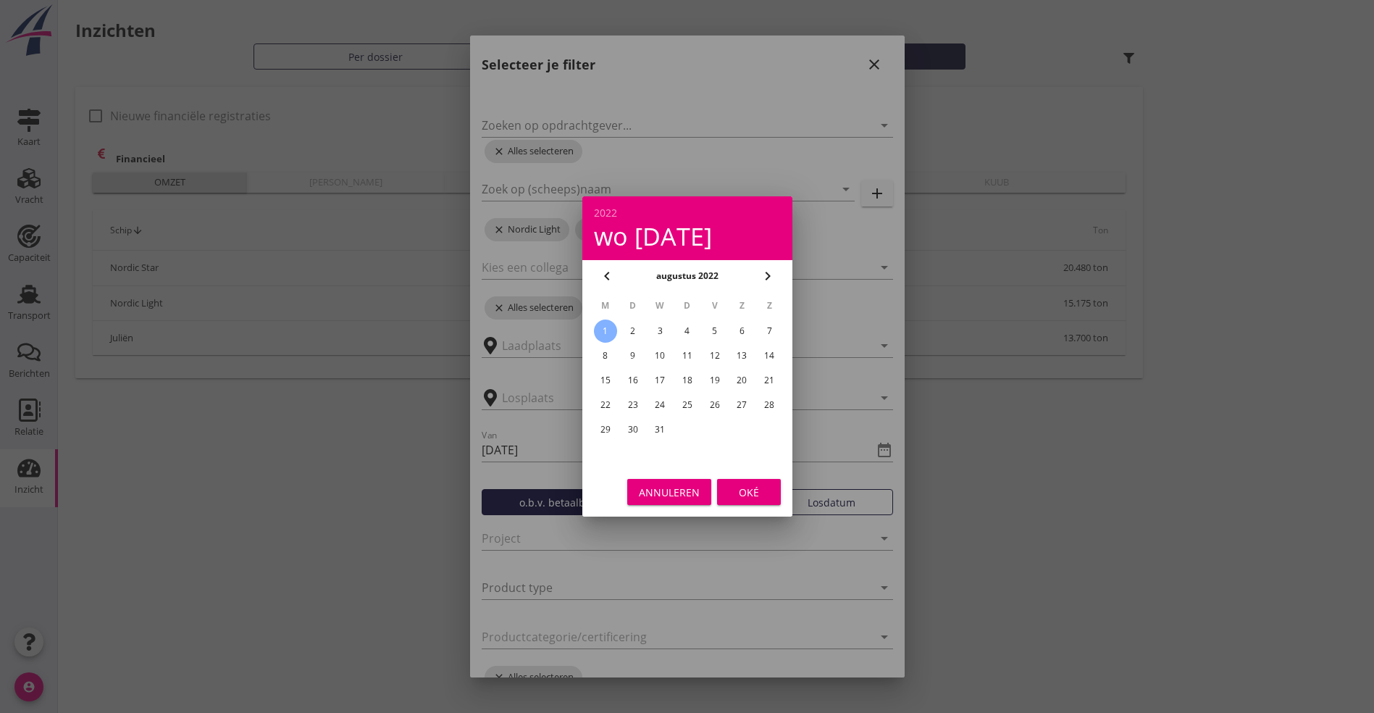
type input "[DATE]"
click at [743, 494] on div "Oké" at bounding box center [749, 492] width 41 height 15
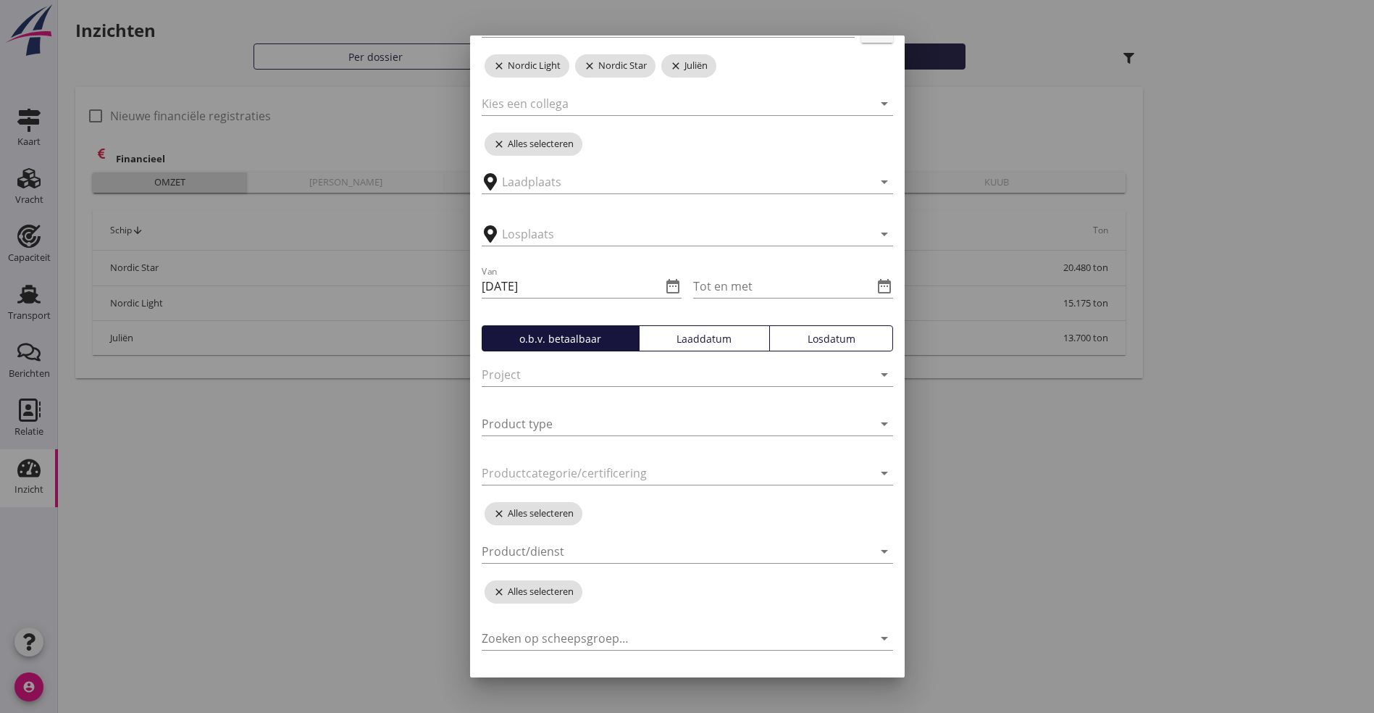
scroll to position [197, 0]
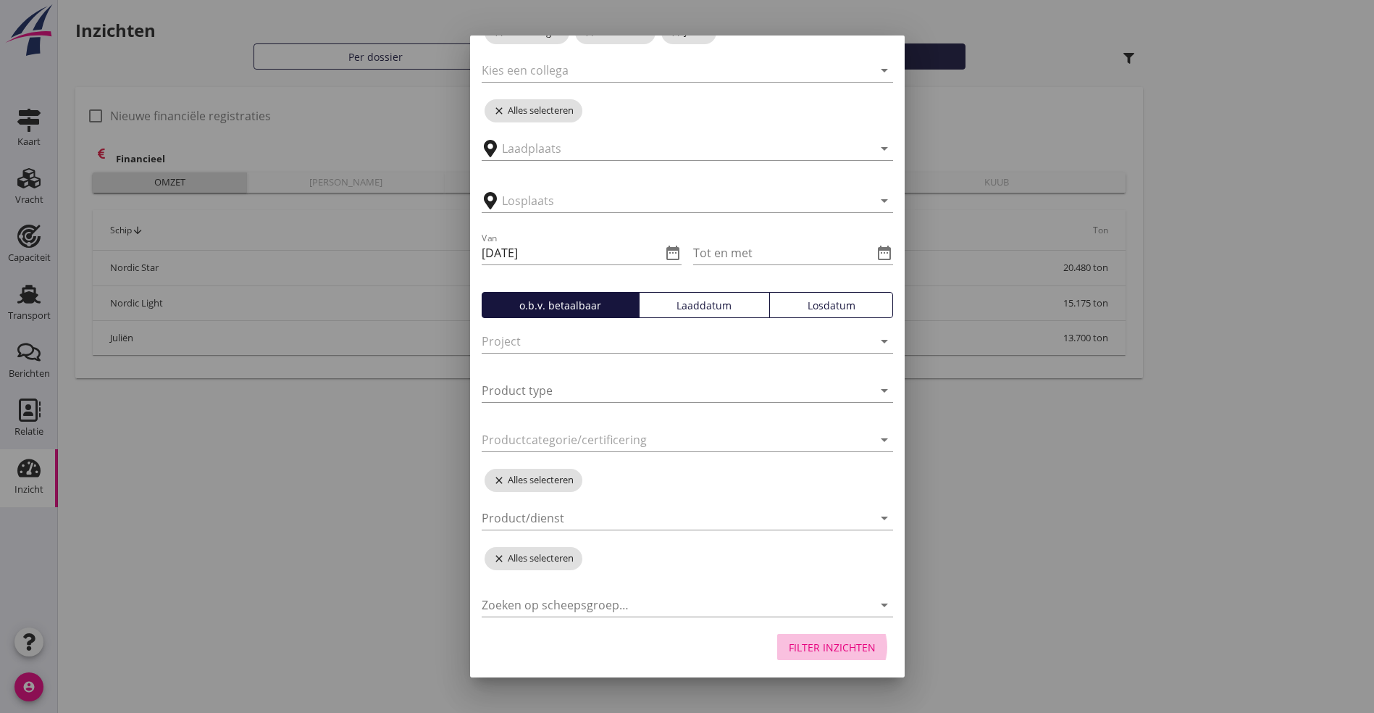
click at [782, 659] on button "Filter inzichten" at bounding box center [832, 647] width 110 height 26
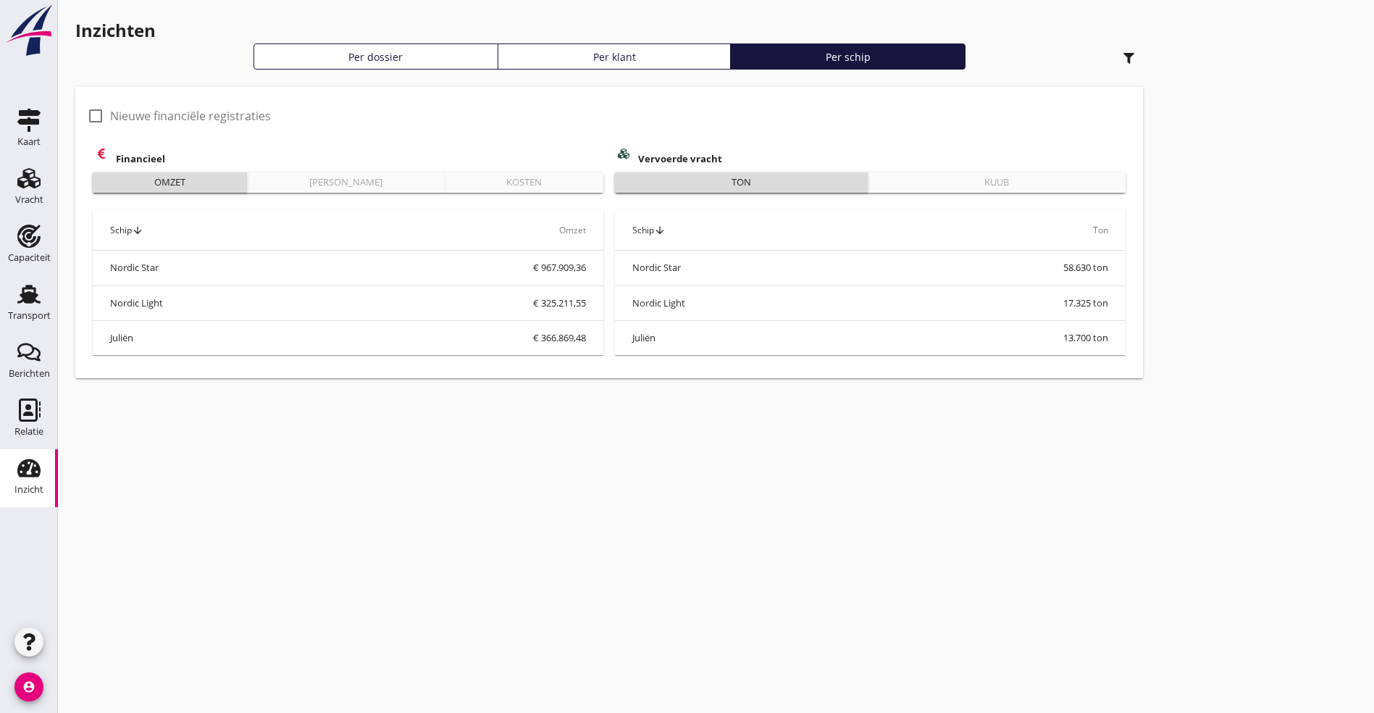
click at [451, 177] on div "Kosten" at bounding box center [524, 182] width 147 height 14
click at [1124, 54] on use "button" at bounding box center [1129, 58] width 11 height 11
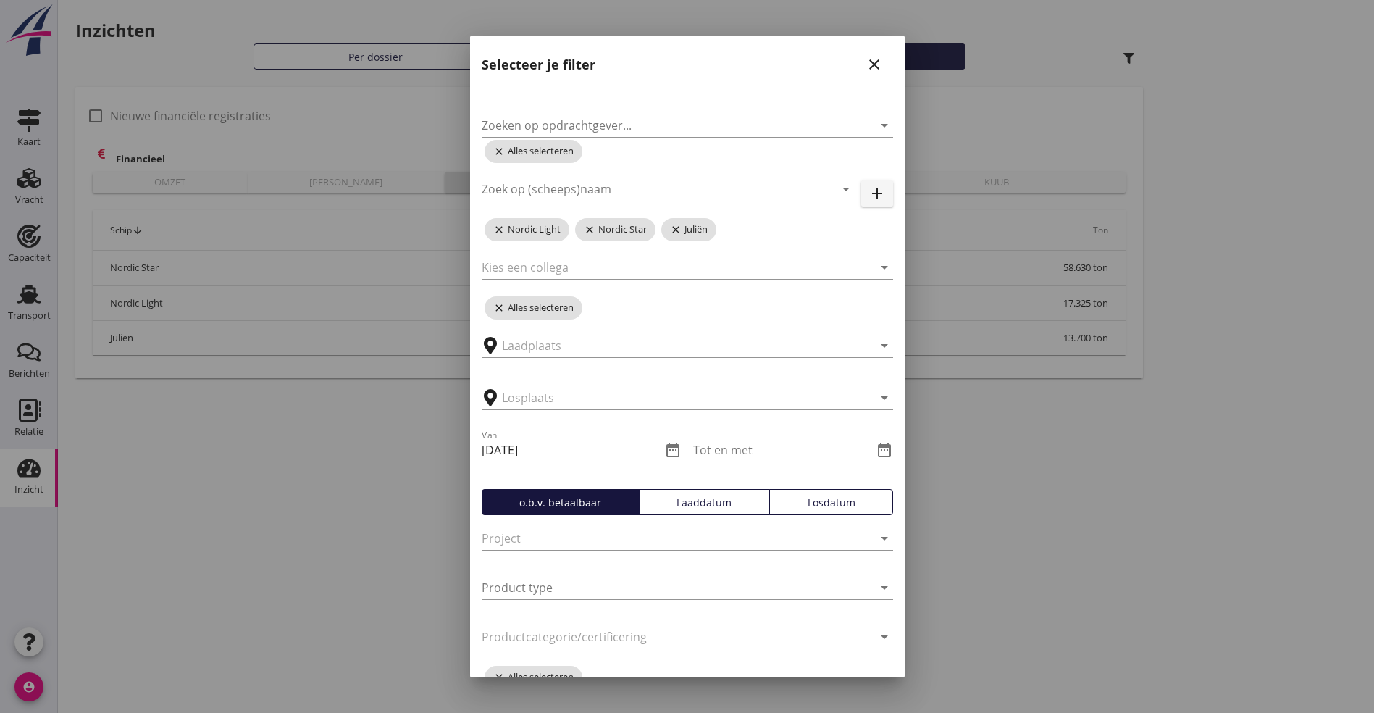
click at [664, 453] on icon "date_range" at bounding box center [672, 449] width 17 height 17
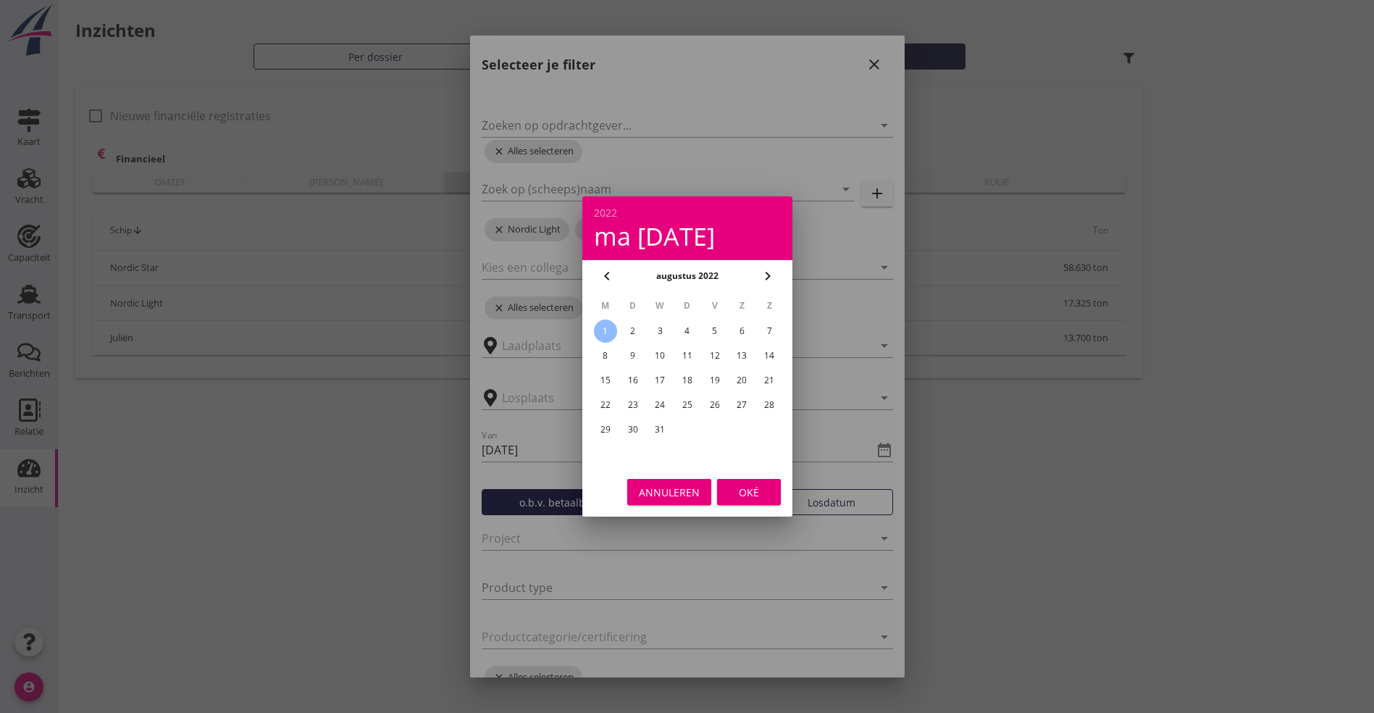
click at [769, 274] on icon "chevron_right" at bounding box center [767, 275] width 17 height 17
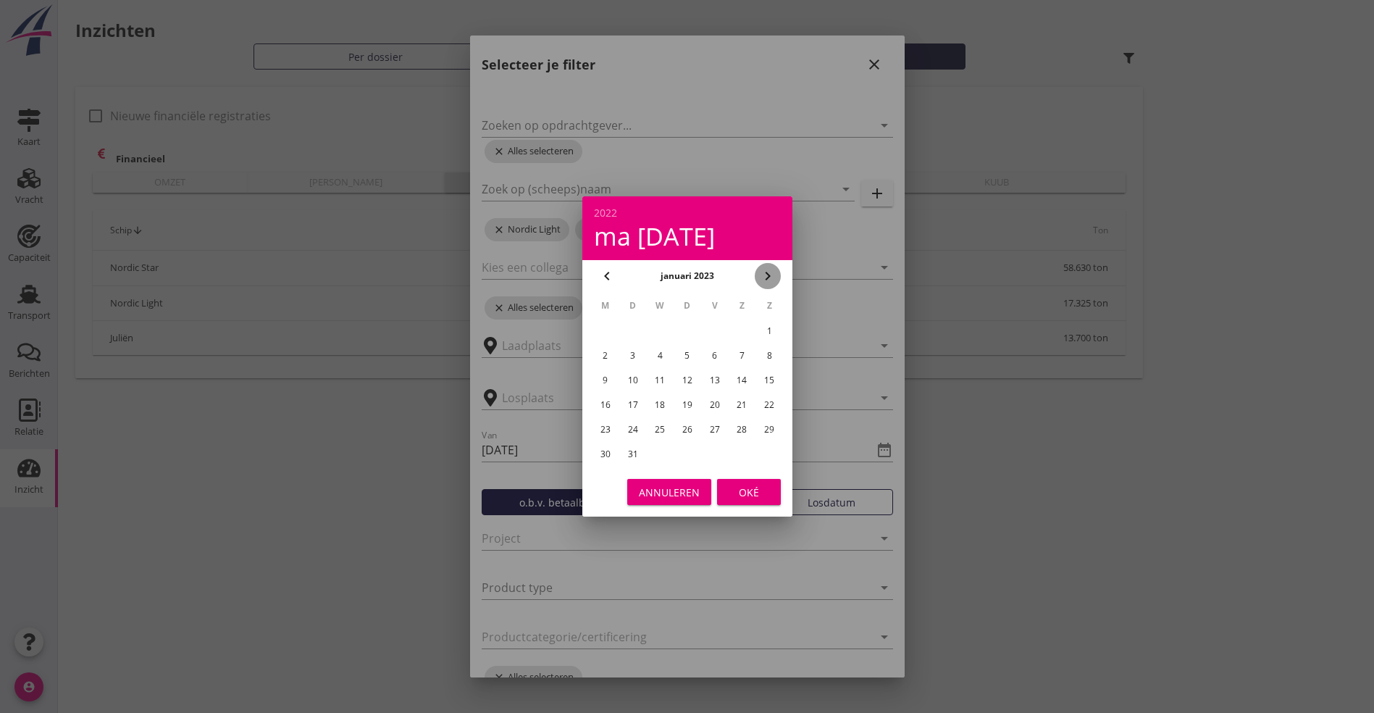
click at [769, 274] on icon "chevron_right" at bounding box center [767, 275] width 17 height 17
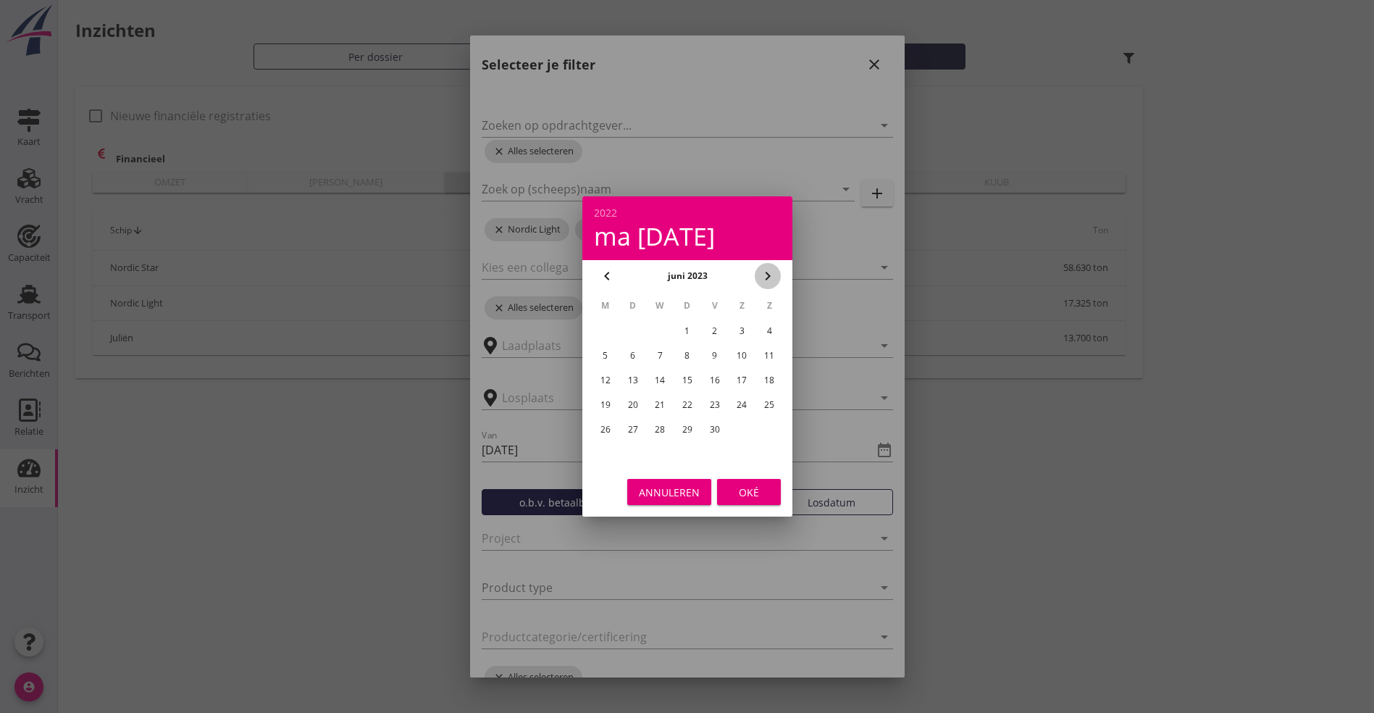
click at [769, 274] on icon "chevron_right" at bounding box center [767, 275] width 17 height 17
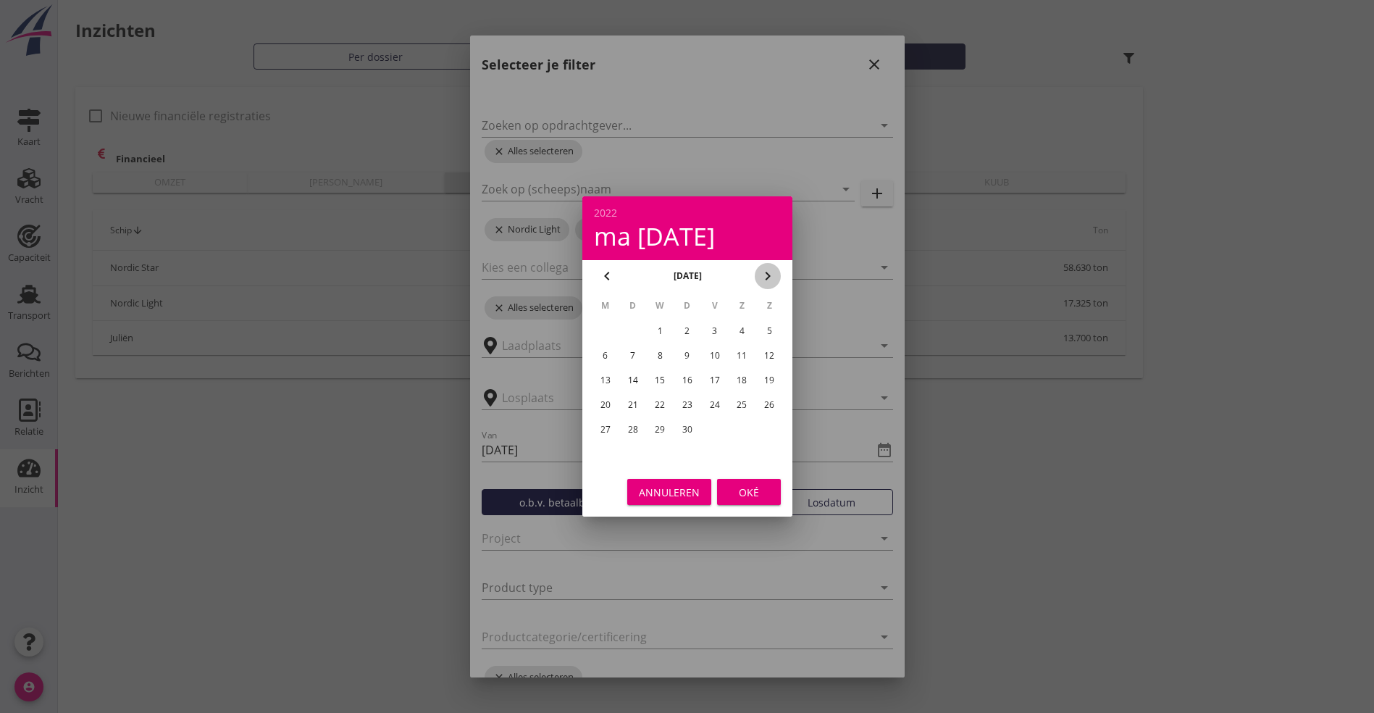
click at [769, 274] on icon "chevron_right" at bounding box center [767, 275] width 17 height 17
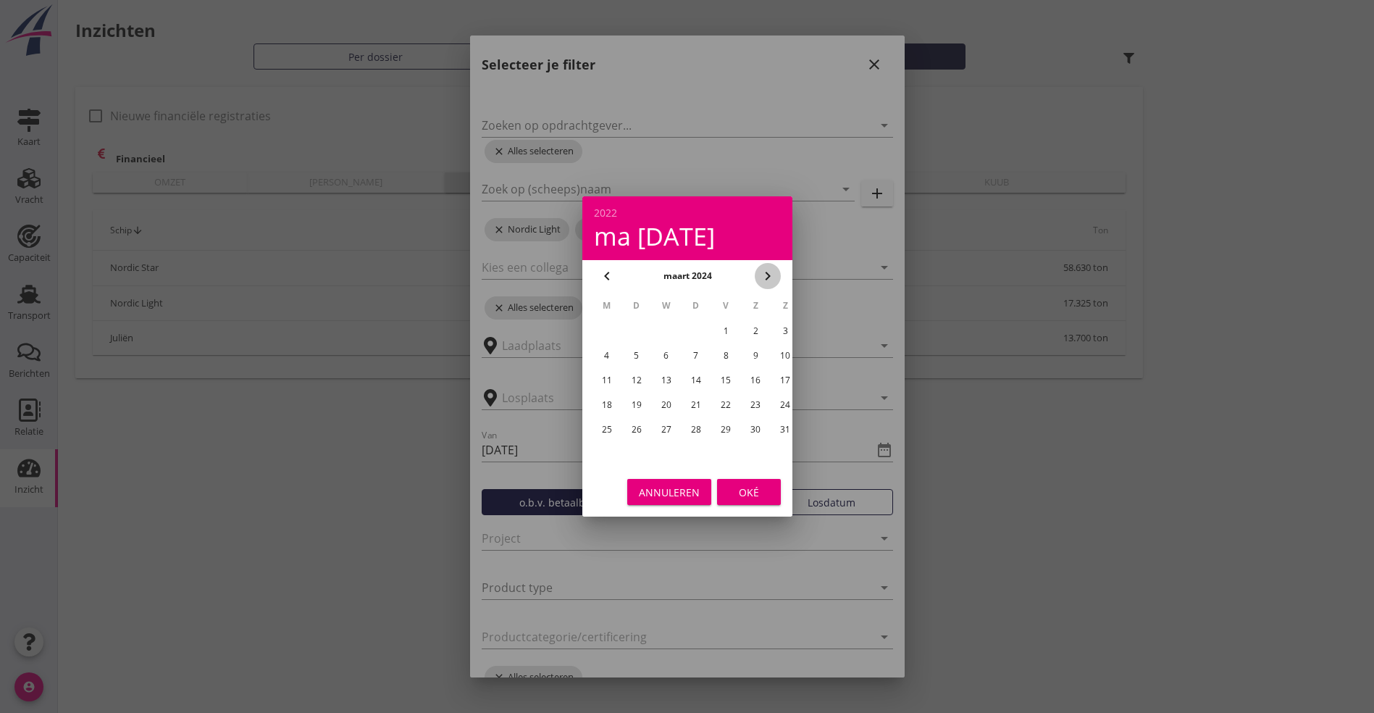
click at [769, 274] on icon "chevron_right" at bounding box center [767, 275] width 17 height 17
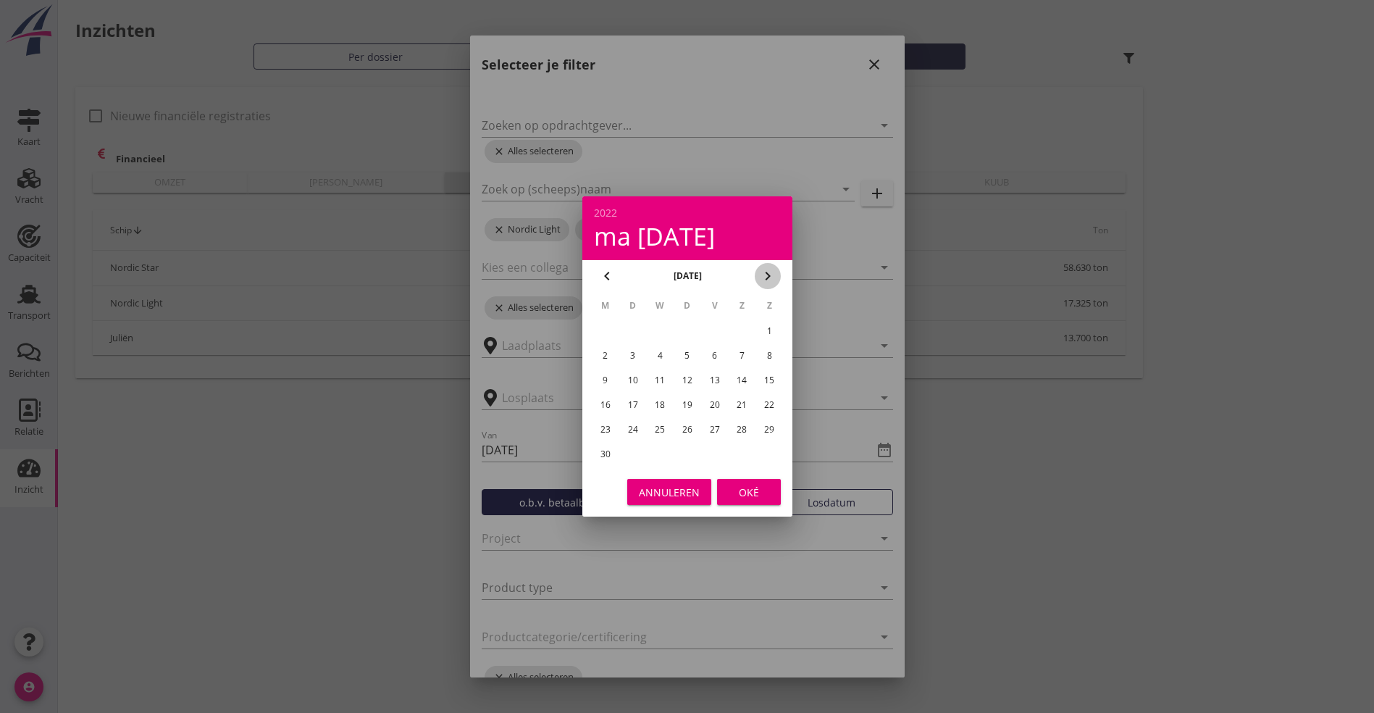
click at [769, 274] on icon "chevron_right" at bounding box center [767, 275] width 17 height 17
click at [656, 330] on div "1" at bounding box center [659, 330] width 23 height 23
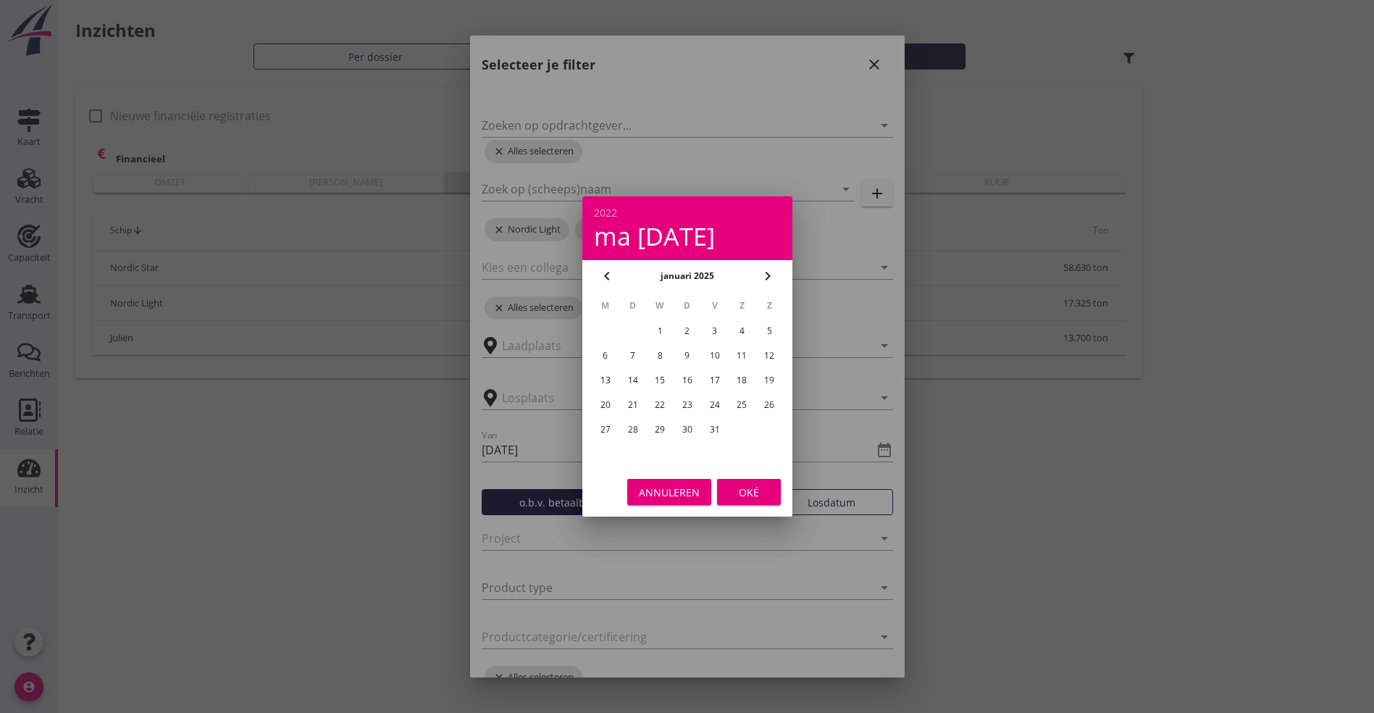
type input "[DATE]"
click at [753, 494] on div "Oké" at bounding box center [749, 492] width 41 height 15
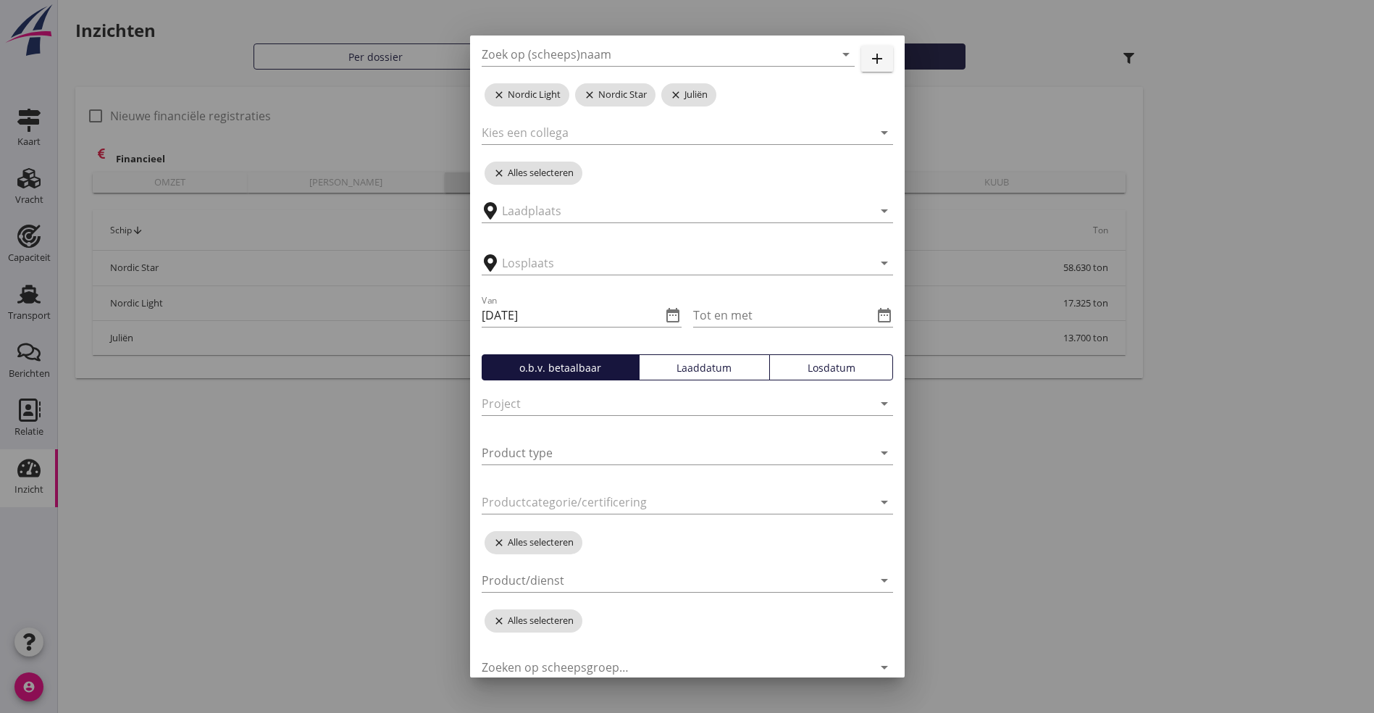
scroll to position [197, 0]
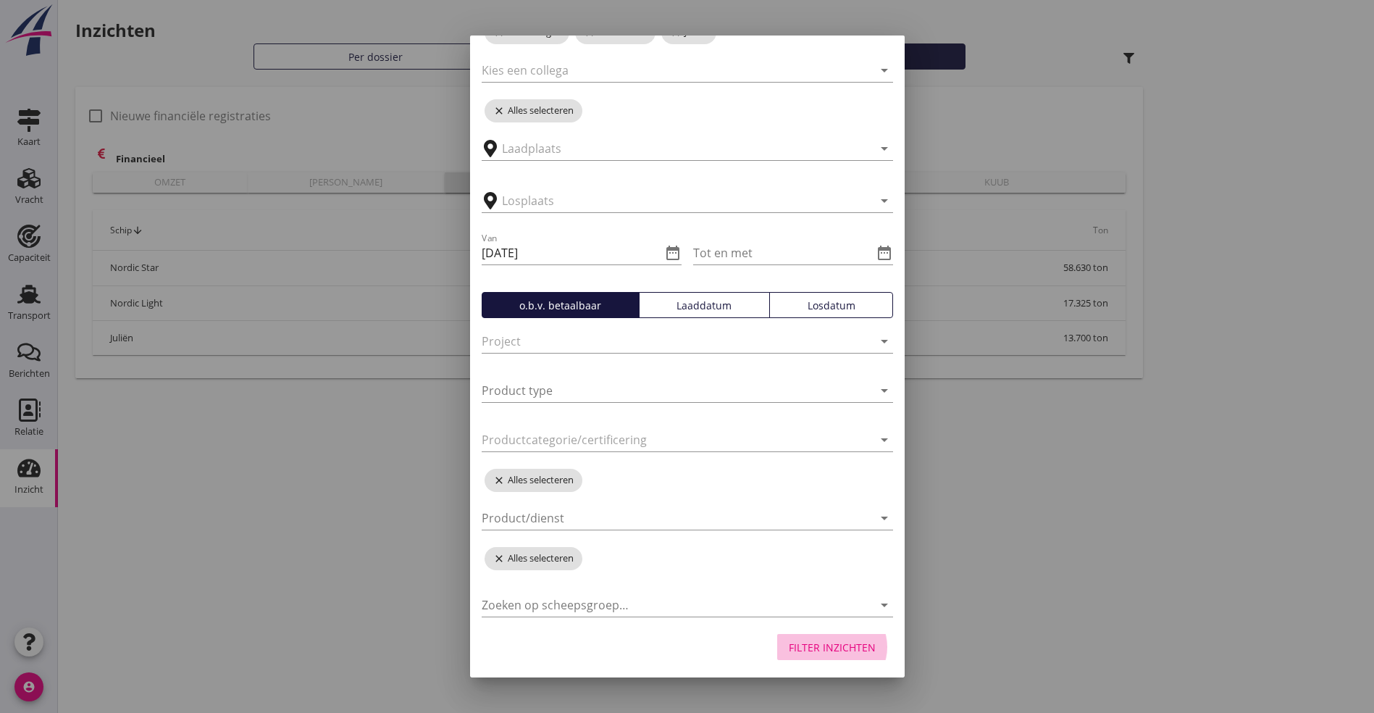
click at [828, 646] on div "Filter inzichten" at bounding box center [832, 647] width 87 height 15
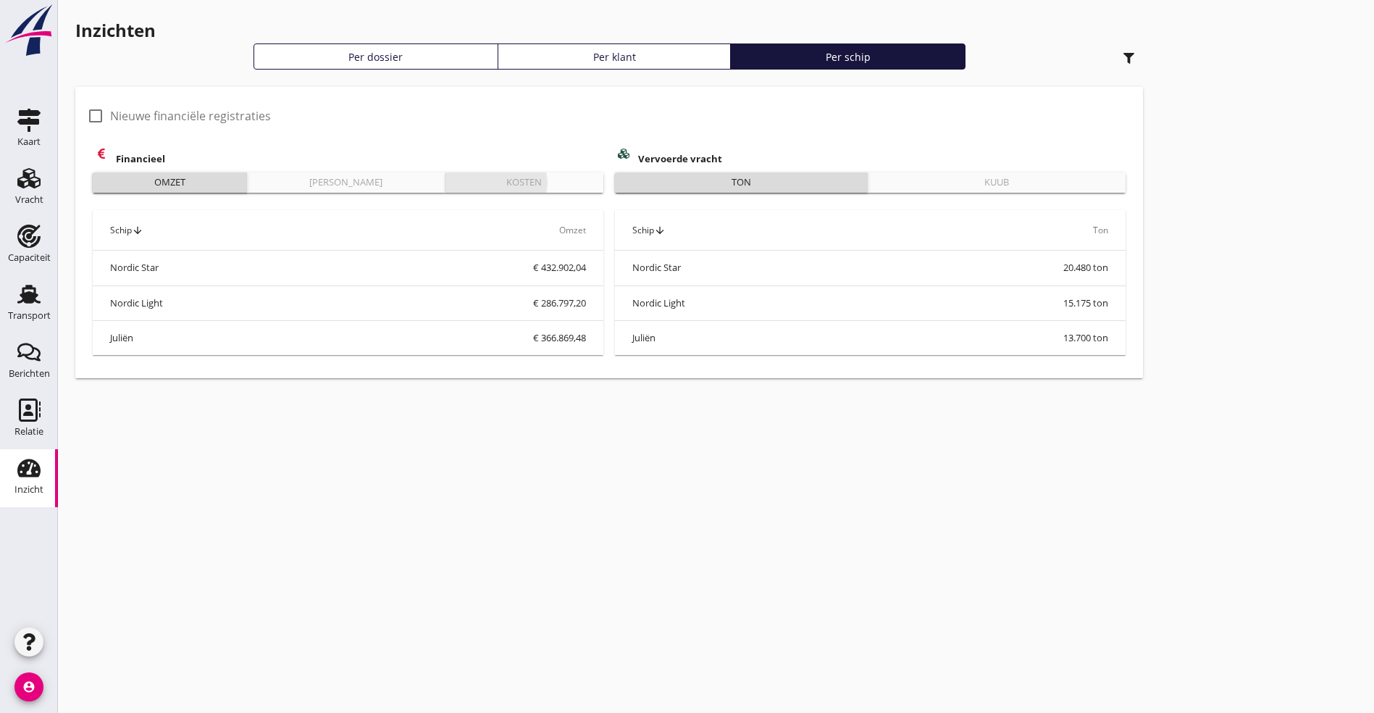
click at [451, 181] on div "Kosten" at bounding box center [524, 182] width 147 height 14
click at [26, 285] on use at bounding box center [28, 294] width 23 height 19
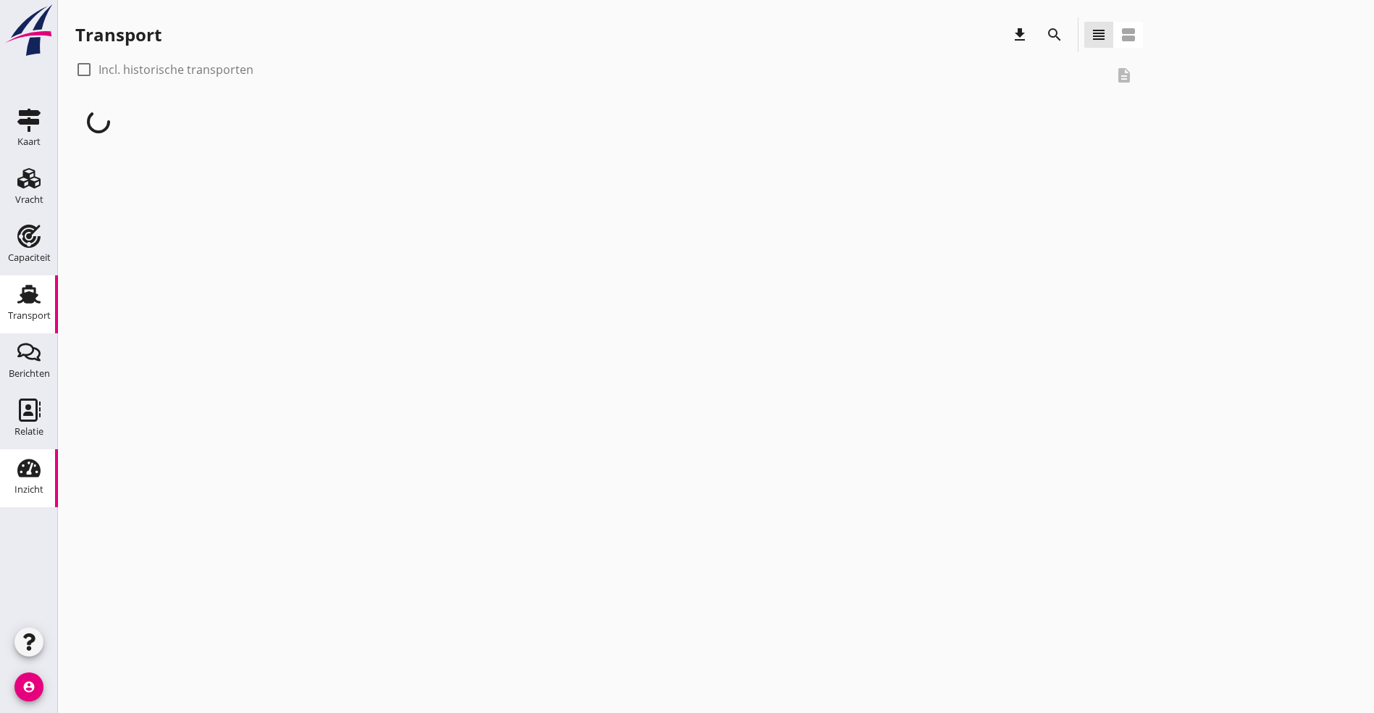
click at [19, 467] on use at bounding box center [28, 468] width 23 height 18
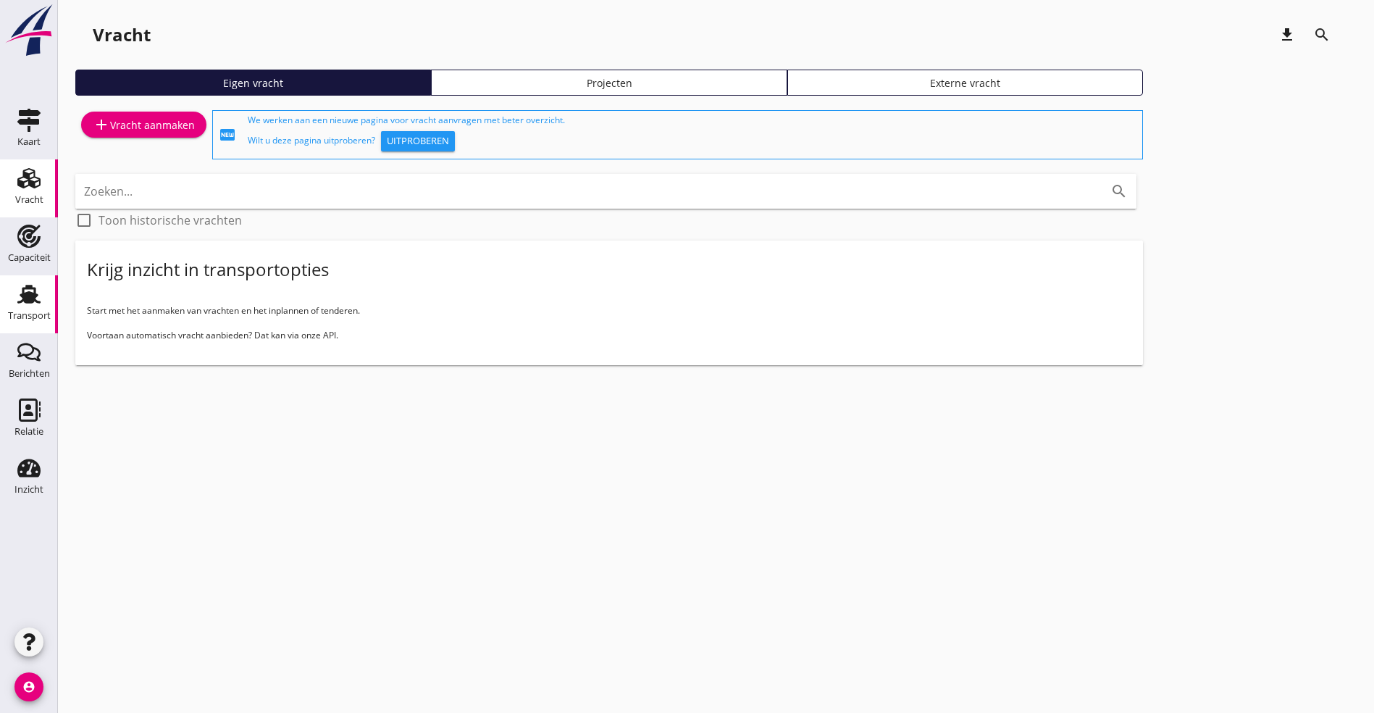
click at [39, 297] on icon "Transport" at bounding box center [28, 294] width 23 height 23
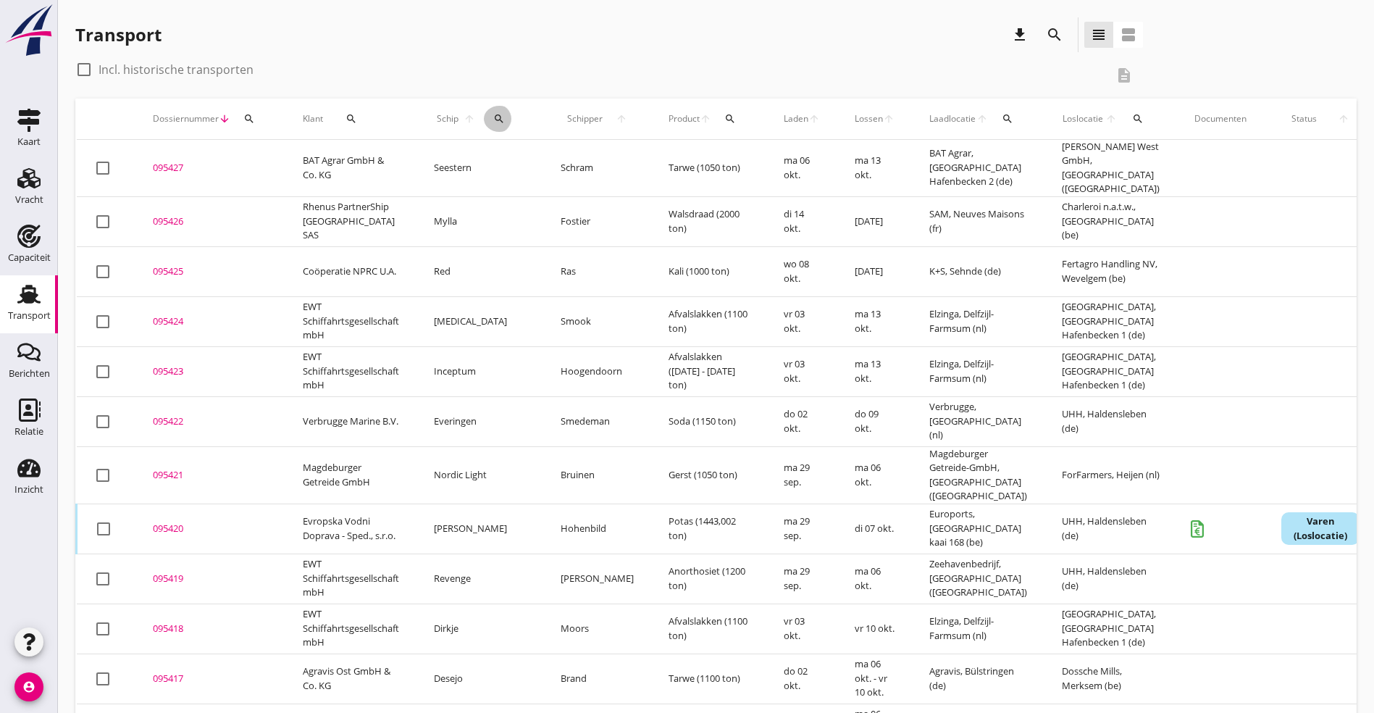
click at [493, 114] on icon "search" at bounding box center [499, 119] width 12 height 12
click at [531, 156] on input "Zoek op (scheeps)naam" at bounding box center [556, 160] width 151 height 23
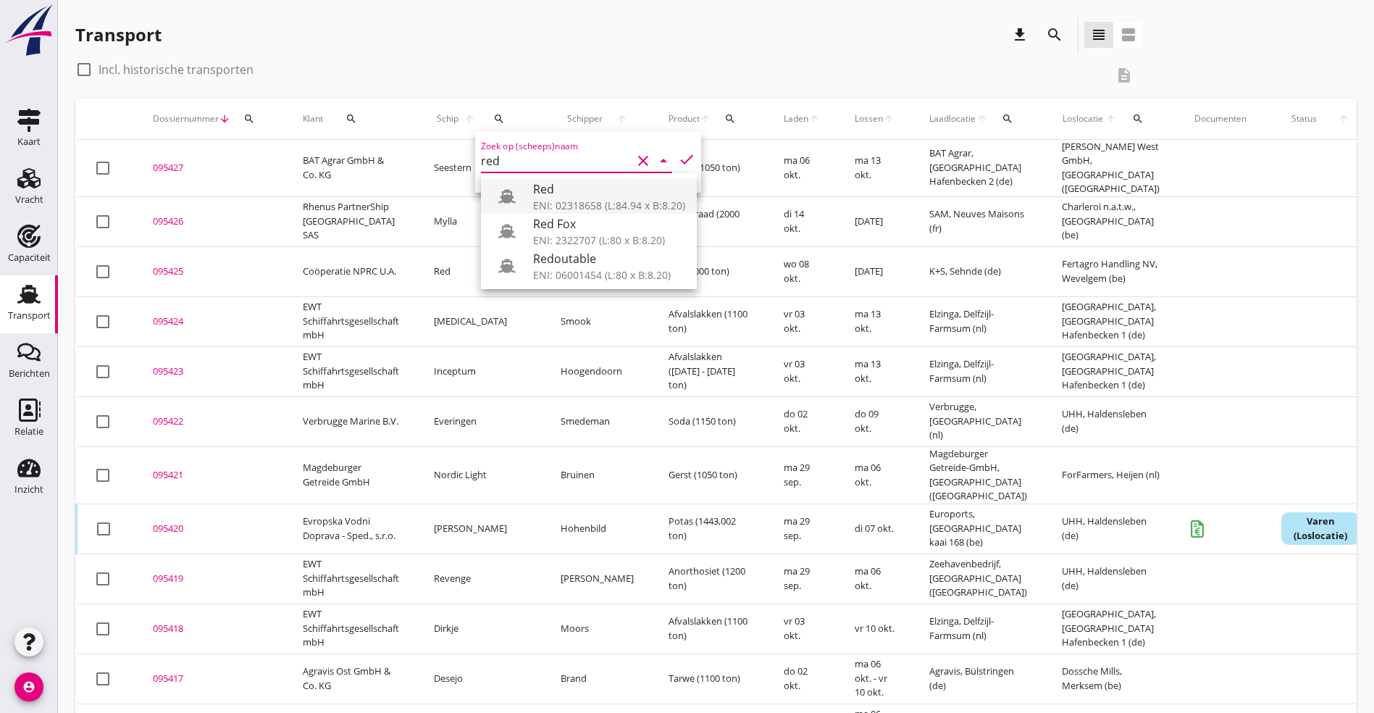
click at [564, 198] on div "ENI: 02318658 (L:84.94 x B:8.20)" at bounding box center [609, 205] width 152 height 15
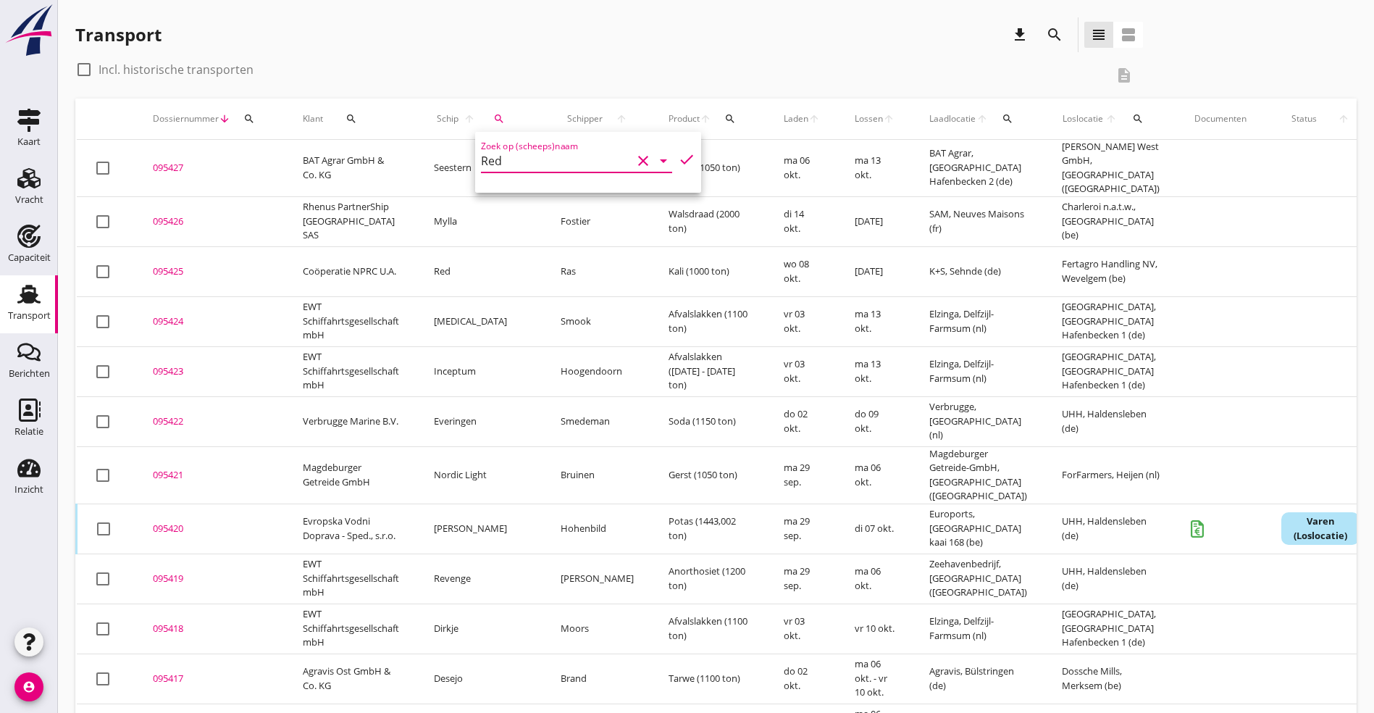
click at [678, 156] on icon "check" at bounding box center [686, 159] width 17 height 17
type input "Red"
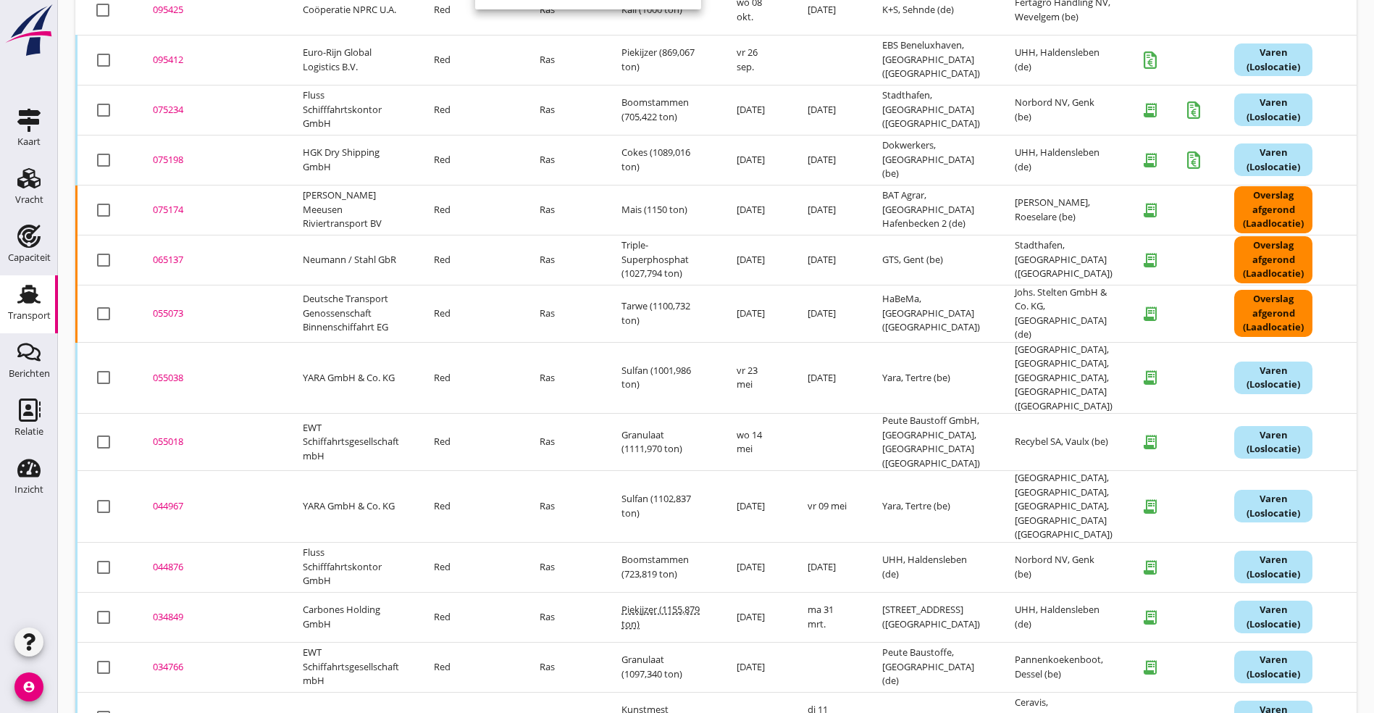
scroll to position [217, 0]
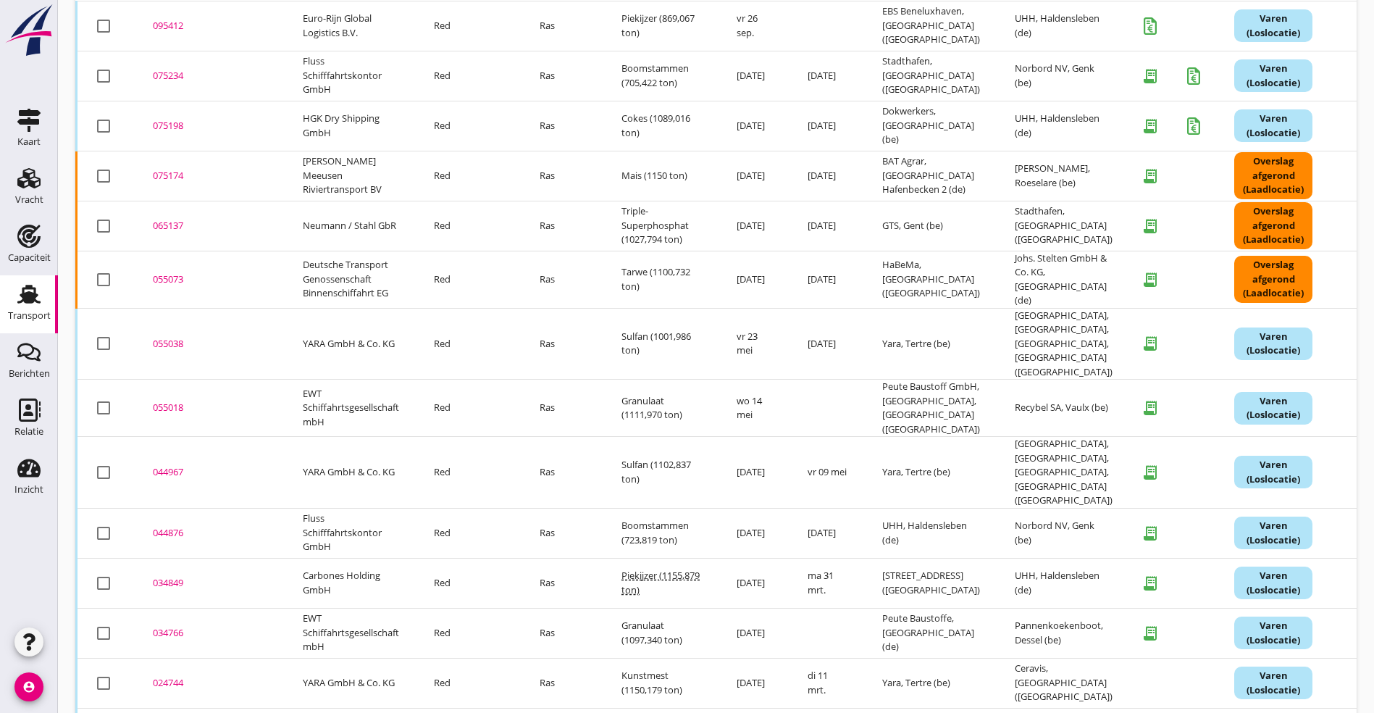
click at [165, 401] on div "055018" at bounding box center [210, 408] width 115 height 14
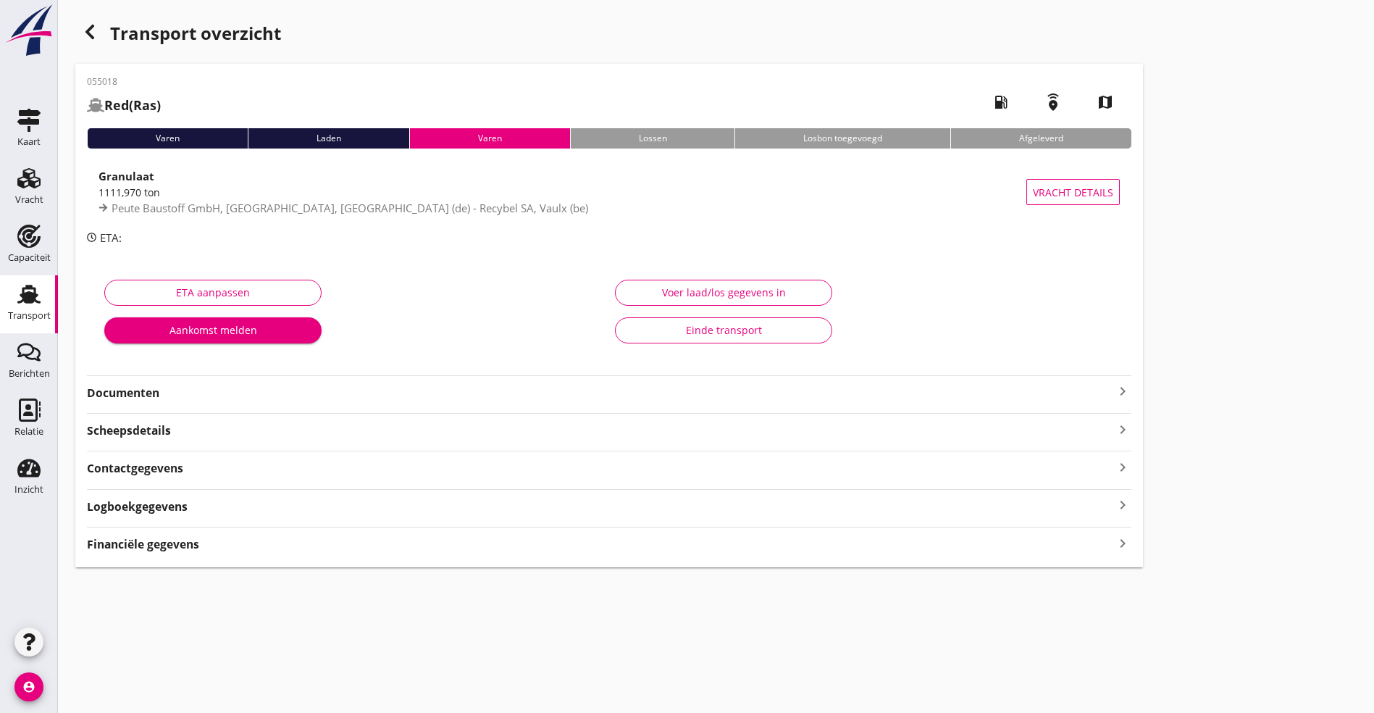
click at [693, 382] on div "Documenten keyboard_arrow_right" at bounding box center [609, 392] width 1045 height 20
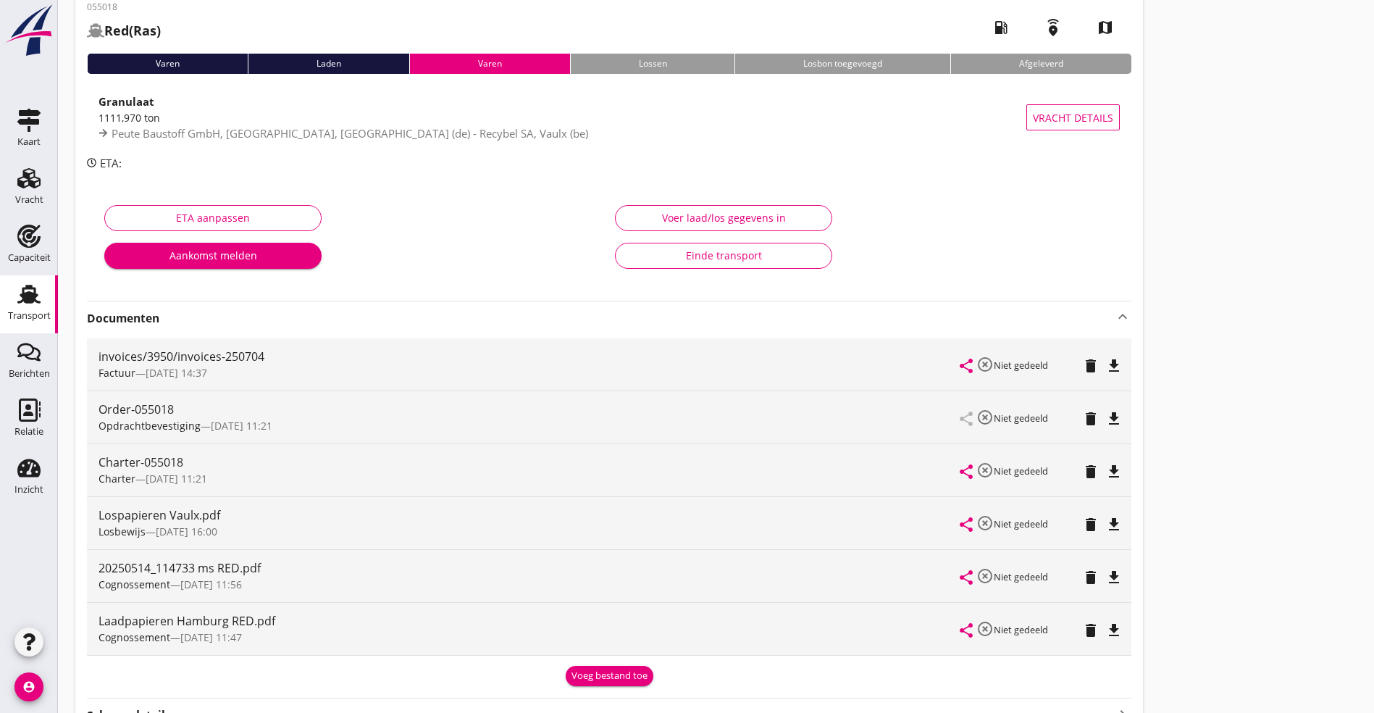
scroll to position [109, 0]
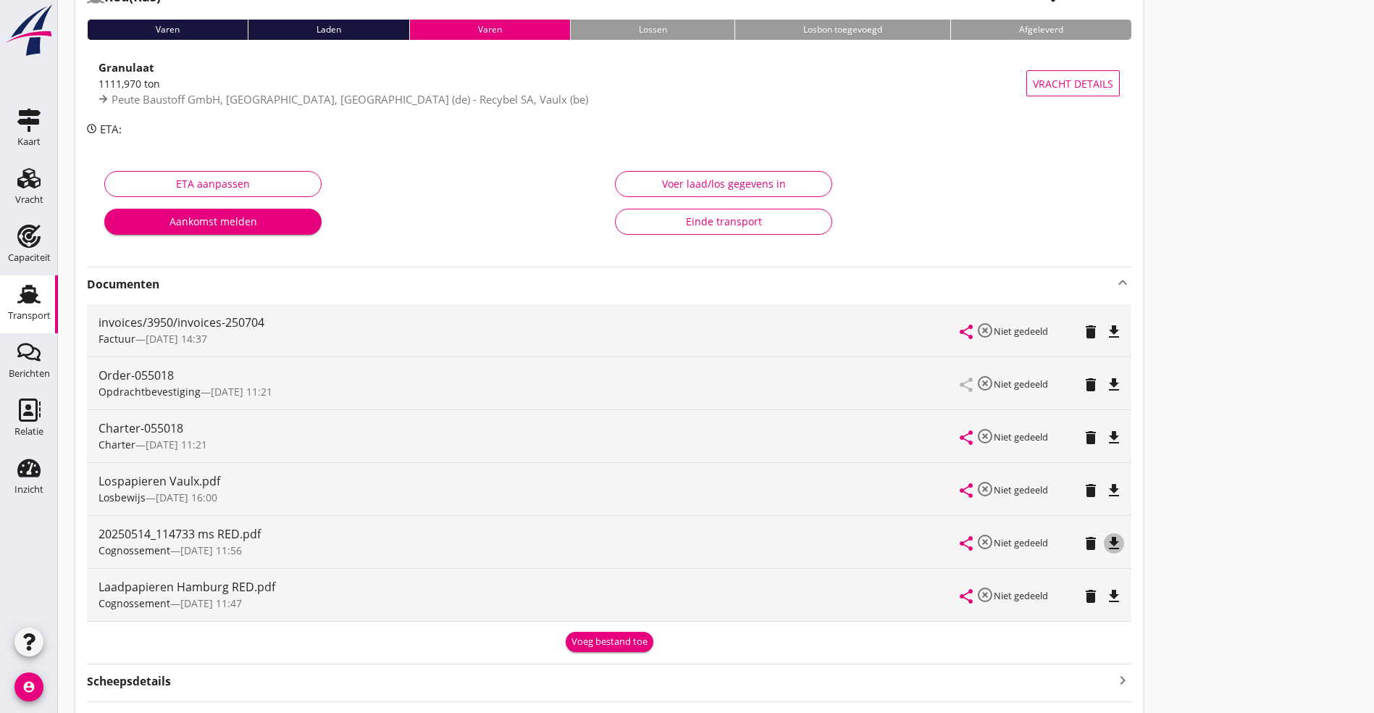
click at [1105, 541] on icon "file_download" at bounding box center [1113, 543] width 17 height 17
click at [1105, 594] on icon "file_download" at bounding box center [1113, 595] width 17 height 17
click at [1105, 592] on icon "open_in_browser" at bounding box center [1113, 595] width 17 height 17
